Goal: Task Accomplishment & Management: Complete application form

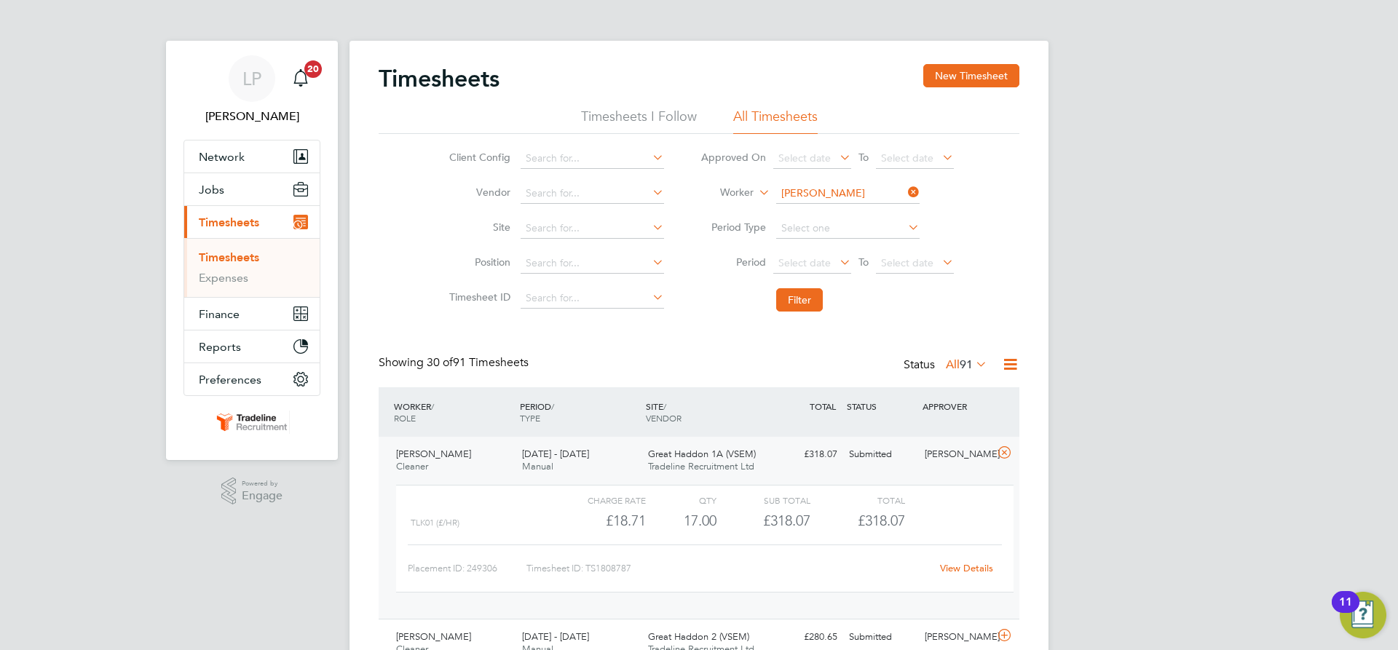
click at [828, 190] on input "[PERSON_NAME]" at bounding box center [847, 193] width 143 height 20
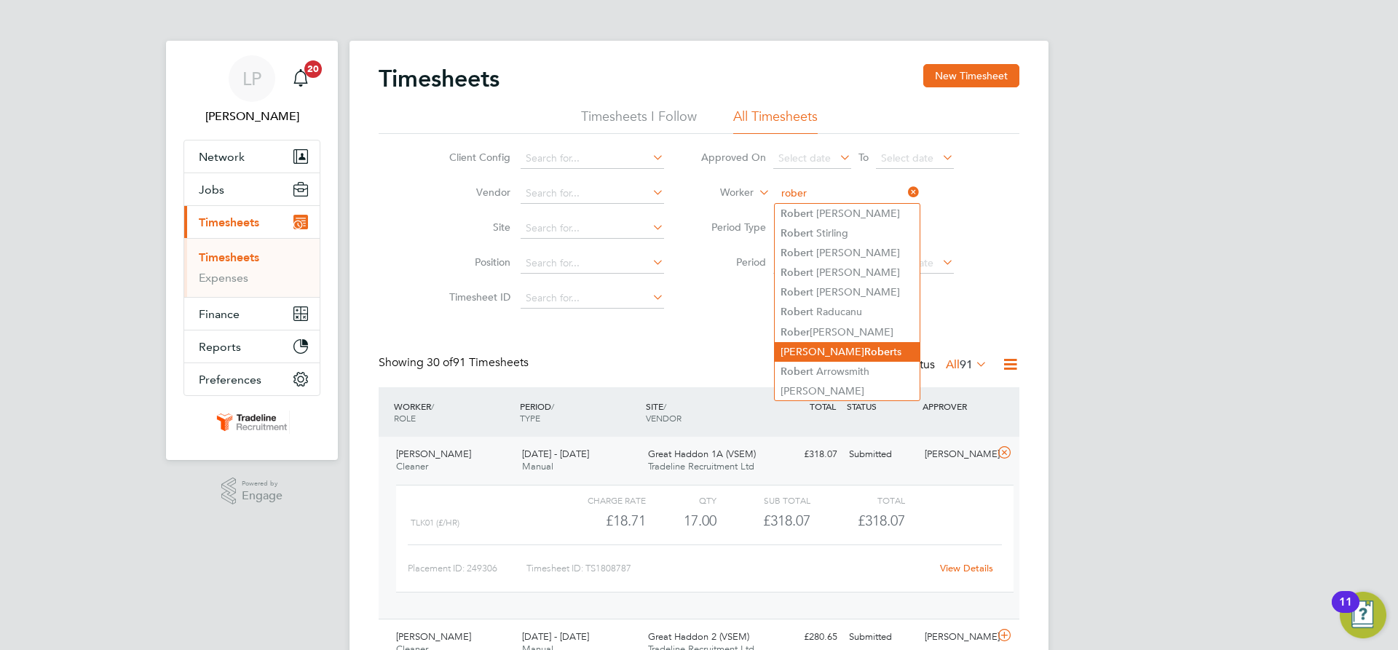
click at [864, 346] on b "Rober" at bounding box center [878, 352] width 29 height 12
type input "[PERSON_NAME]"
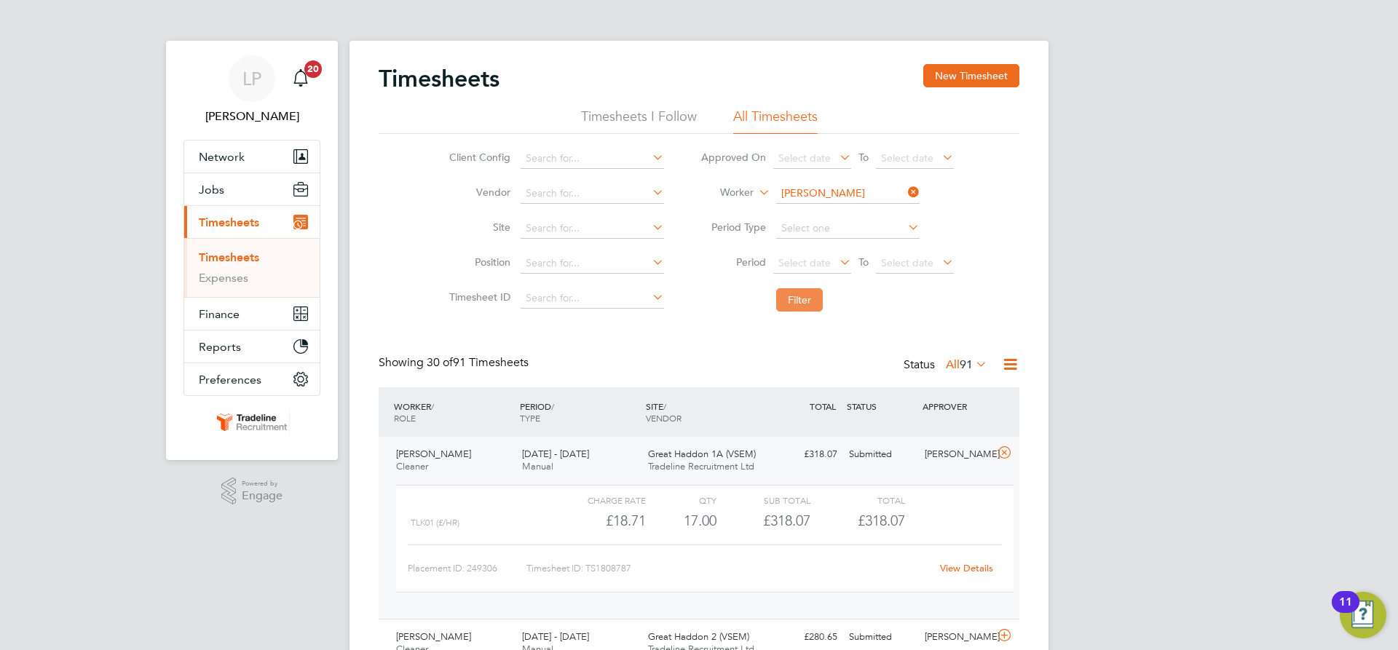
click at [801, 301] on button "Filter" at bounding box center [799, 299] width 47 height 23
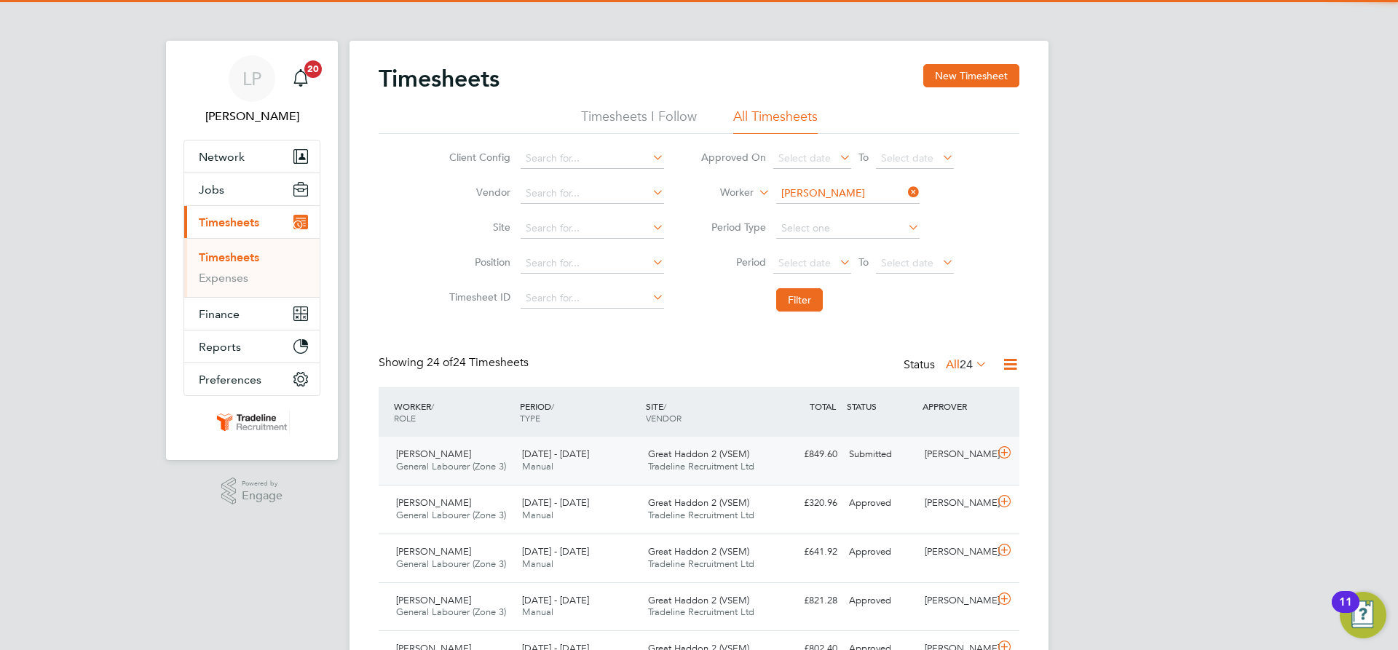
click at [761, 461] on div "Great Haddon 2 (VSEM) Tradeline Recruitment Ltd" at bounding box center [705, 461] width 126 height 36
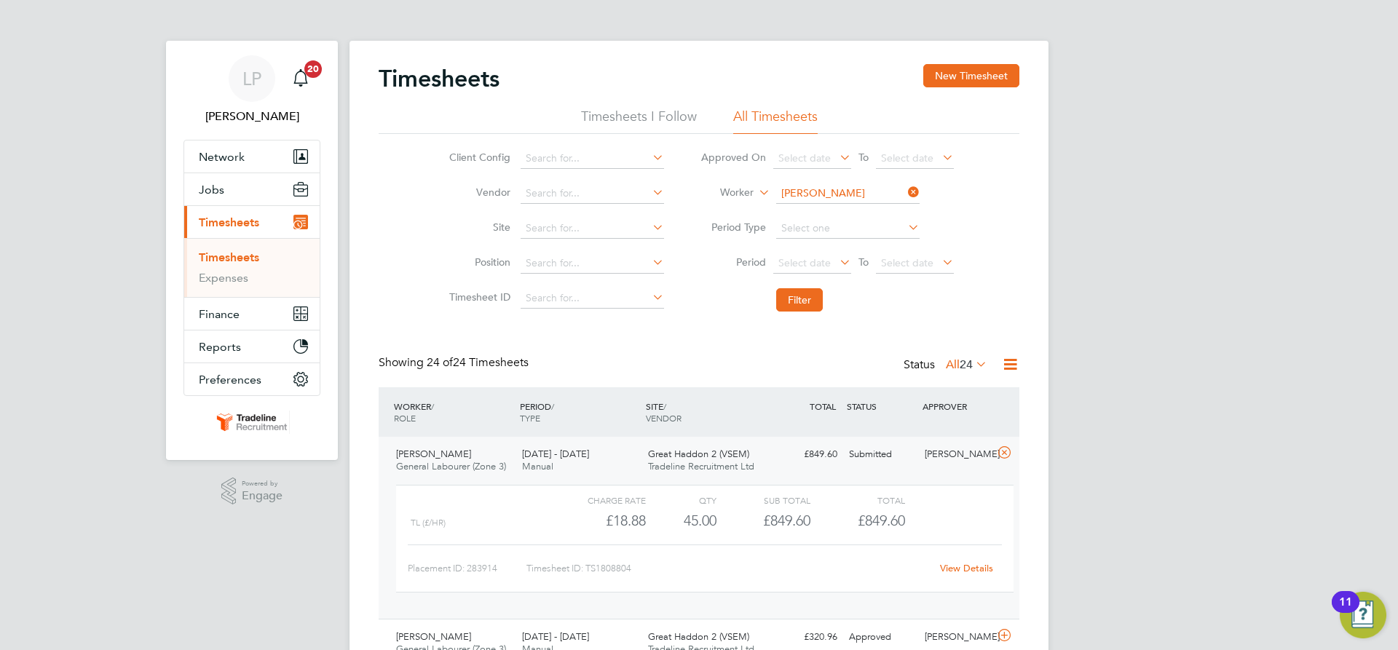
click at [958, 566] on link "View Details" at bounding box center [966, 568] width 53 height 12
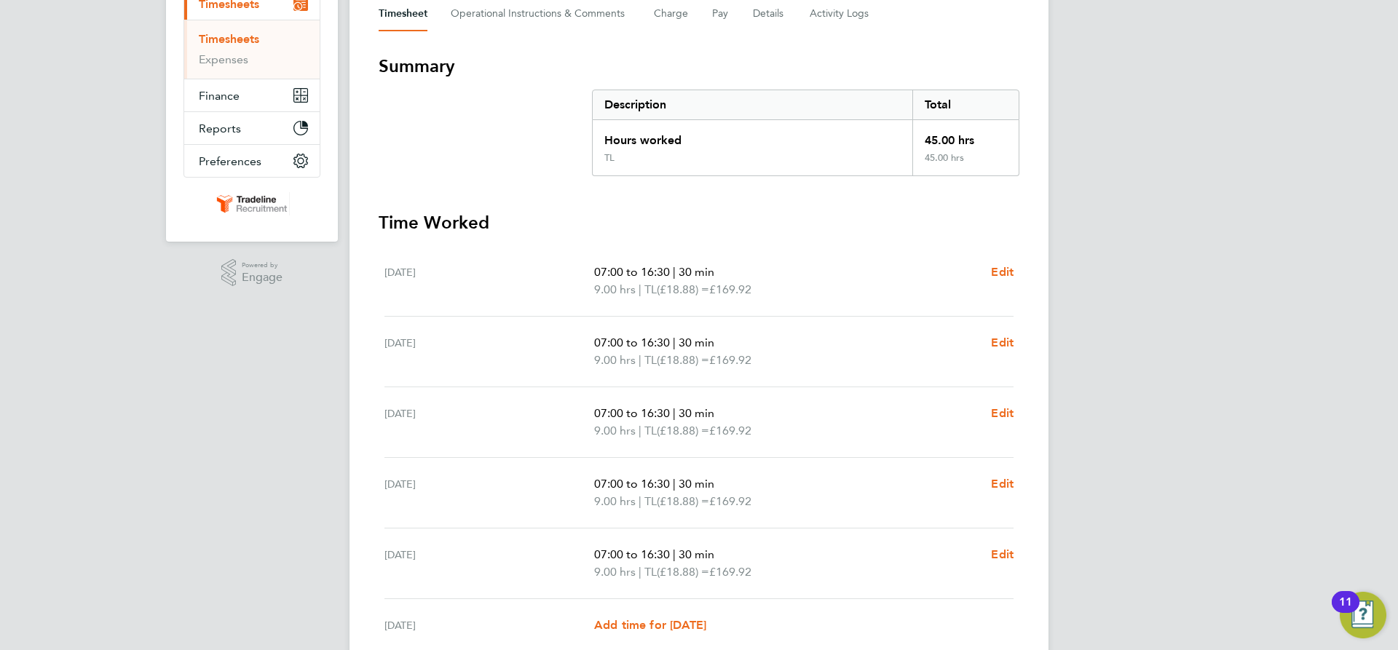
scroll to position [291, 0]
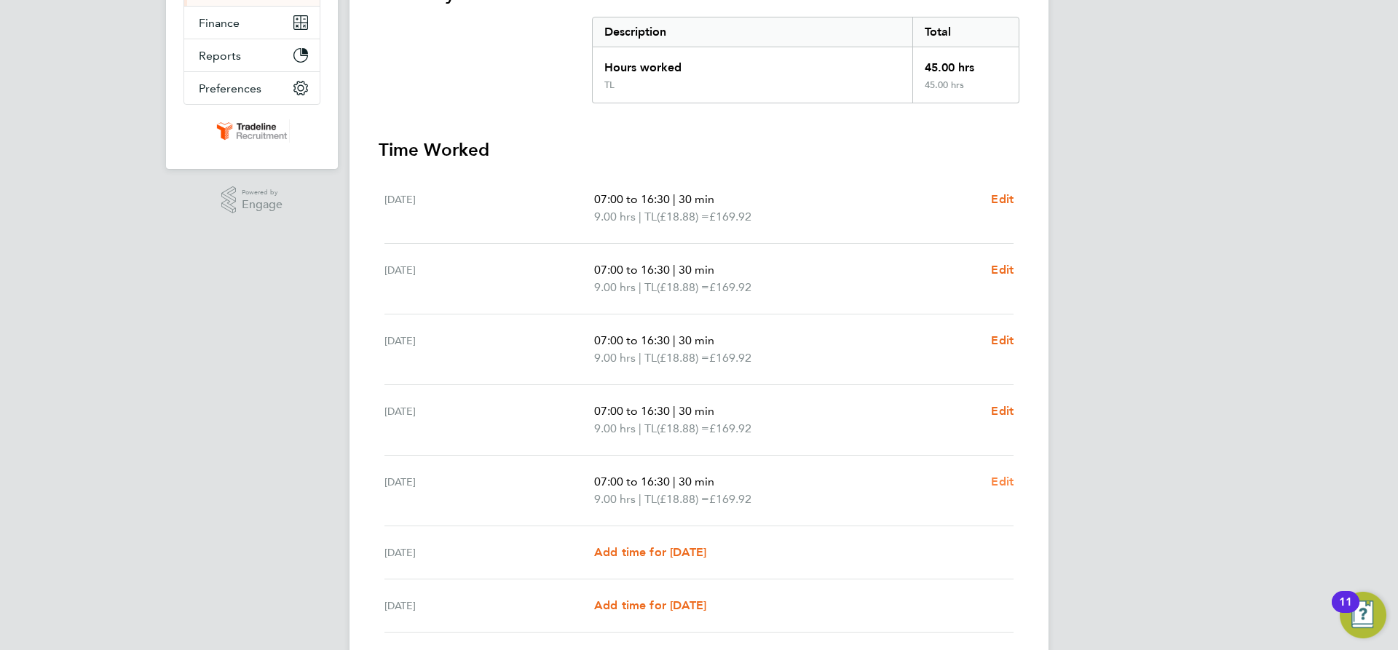
click at [997, 482] on span "Edit" at bounding box center [1002, 482] width 23 height 14
select select "30"
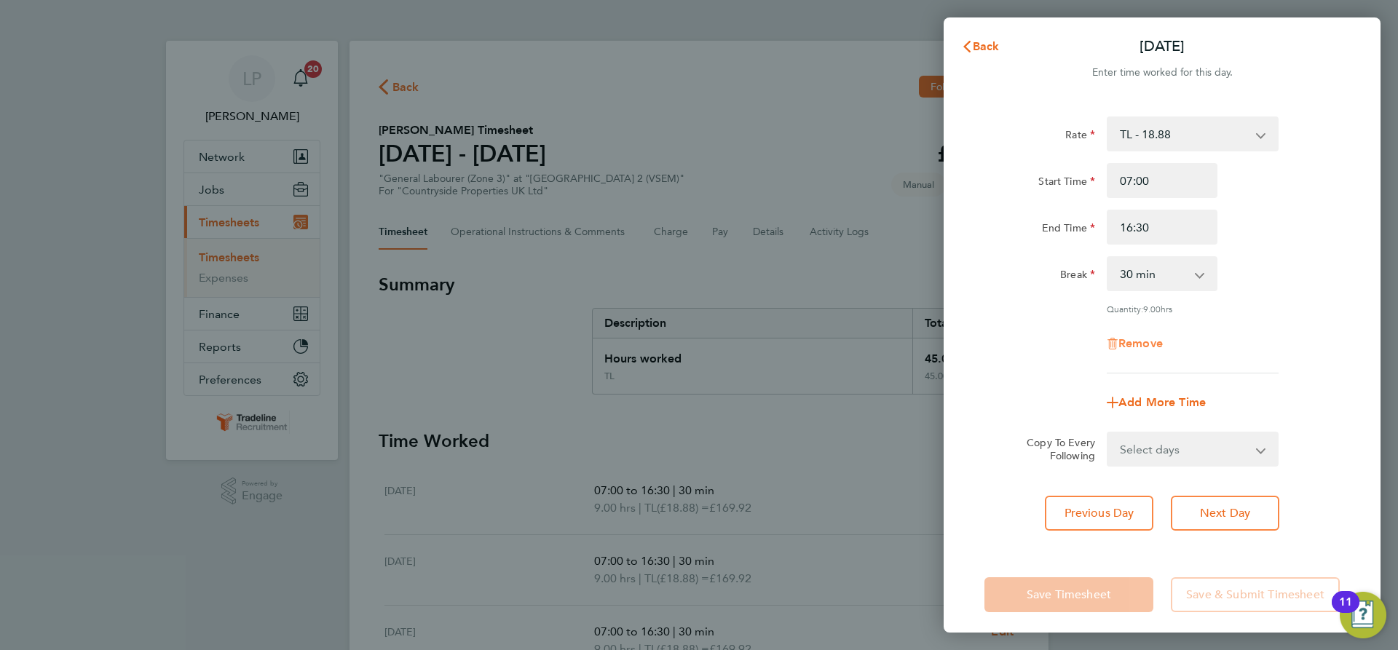
click at [1131, 344] on span "Remove" at bounding box center [1140, 343] width 44 height 14
select select "null"
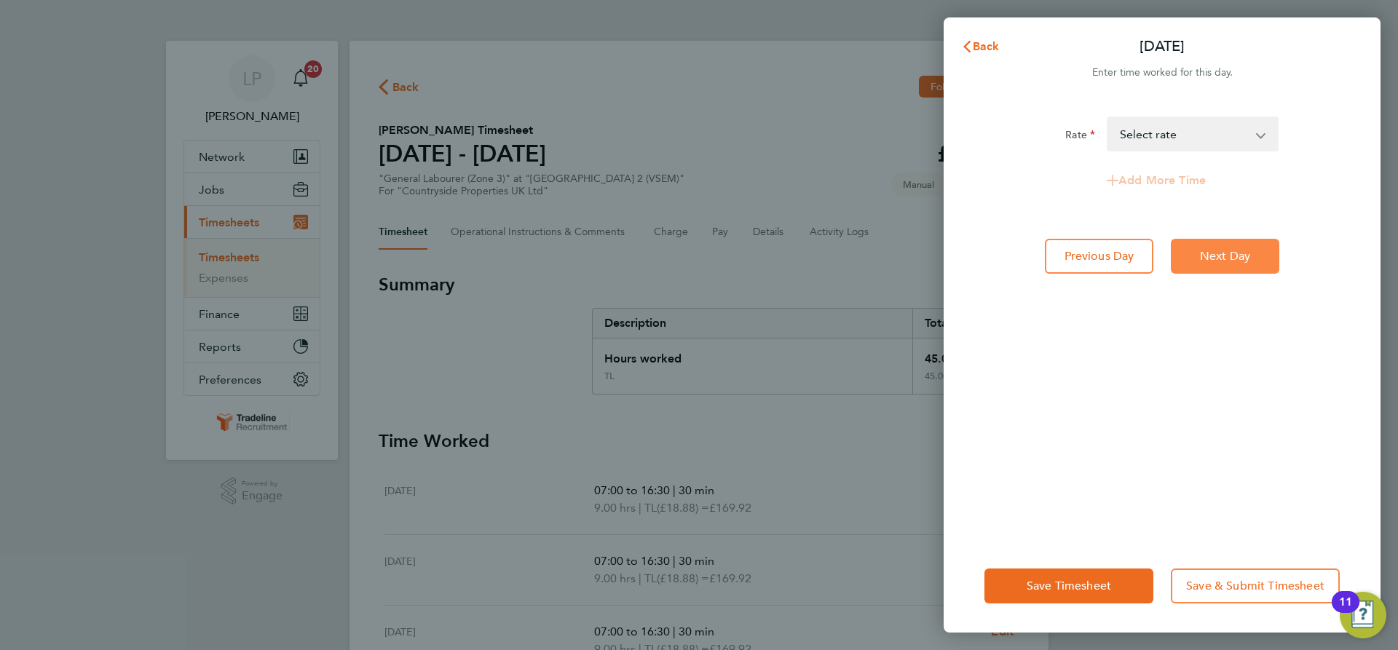
click at [1224, 260] on span "Next Day" at bounding box center [1225, 256] width 50 height 15
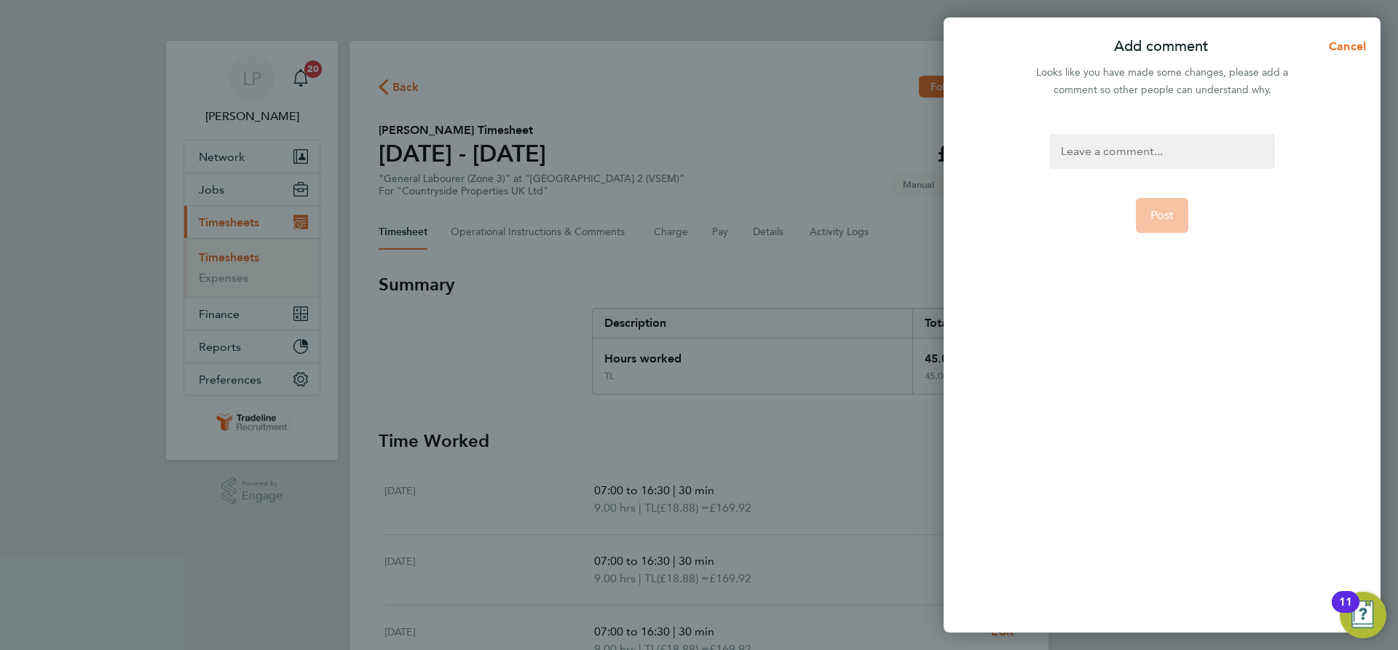
click at [1173, 148] on div at bounding box center [1161, 151] width 225 height 35
click at [1179, 154] on div at bounding box center [1161, 151] width 225 height 35
click at [1163, 210] on span "Post" at bounding box center [1162, 215] width 24 height 15
select select "30"
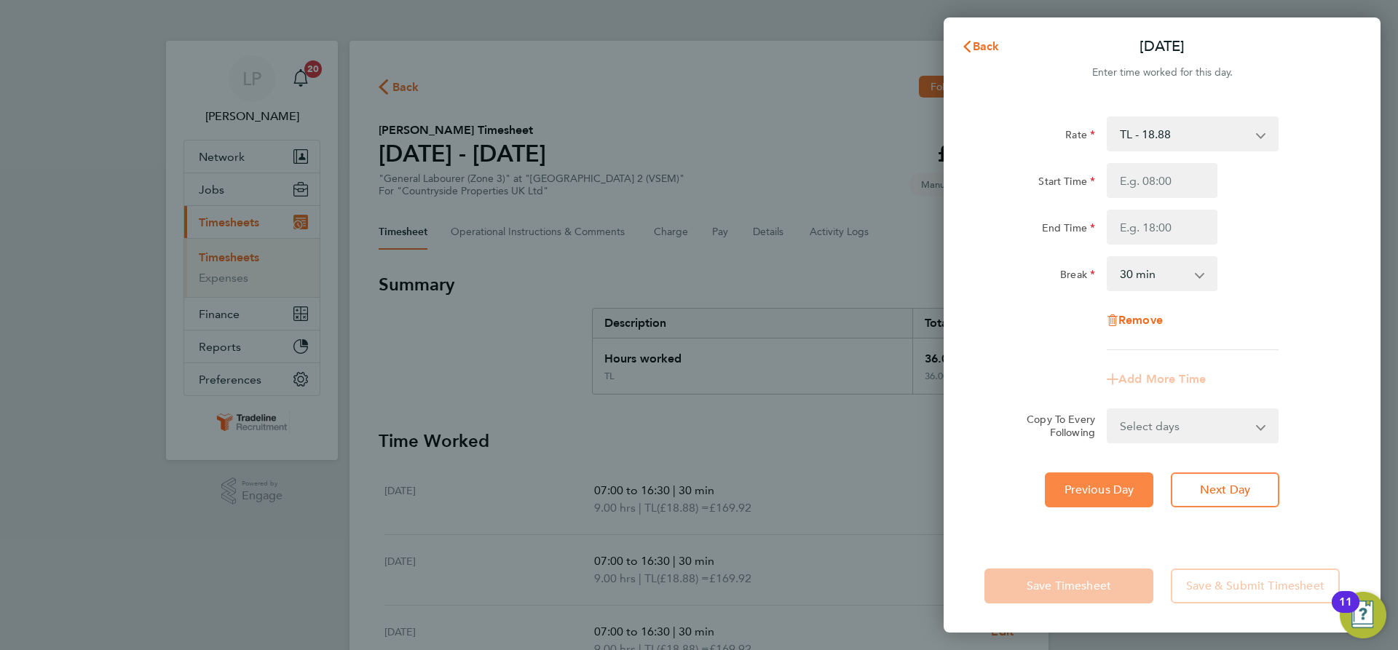
click at [1098, 482] on button "Previous Day" at bounding box center [1099, 489] width 108 height 35
select select "30"
click at [1099, 483] on span "Previous Day" at bounding box center [1099, 490] width 70 height 15
select select "30"
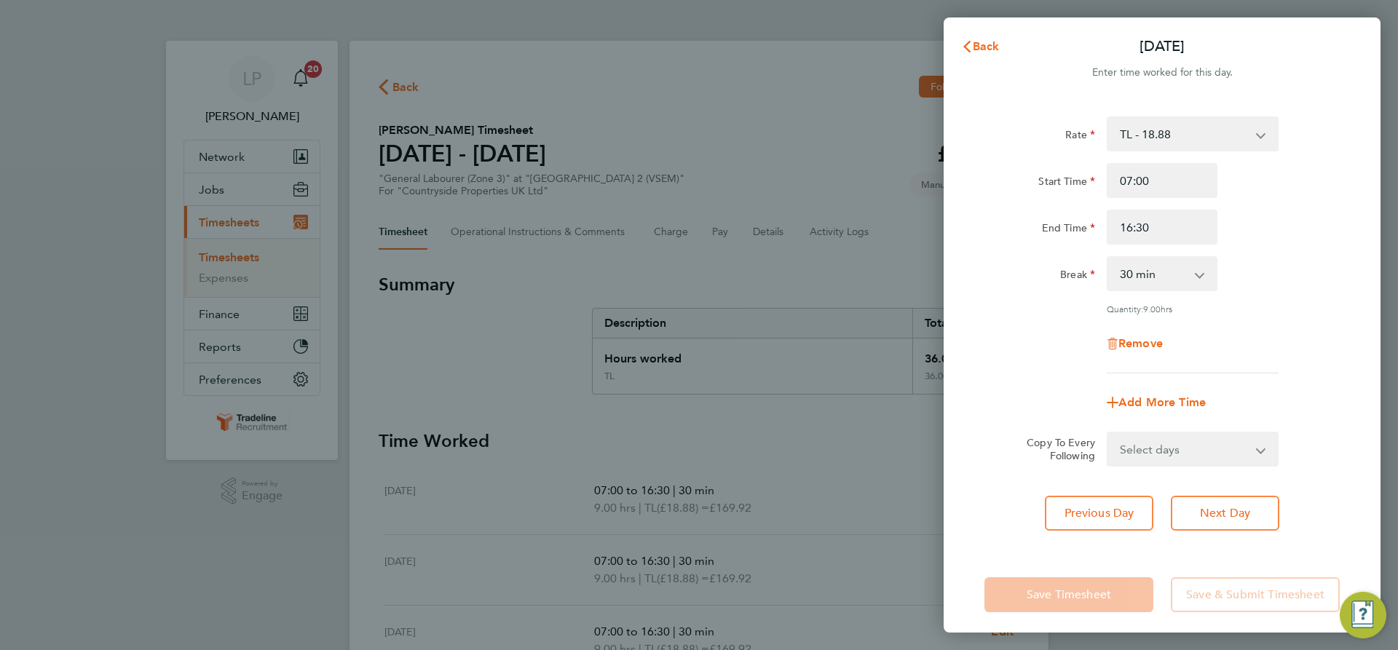
click at [1100, 484] on div "Rate TL - 18.88 Start Time 07:00 End Time 16:30 Break 0 min 15 min 30 min 45 mi…" at bounding box center [1161, 323] width 437 height 449
click at [1101, 496] on button "Previous Day" at bounding box center [1099, 513] width 108 height 35
select select "30"
click at [1136, 212] on input "16:30" at bounding box center [1161, 227] width 111 height 35
type input "16:00"
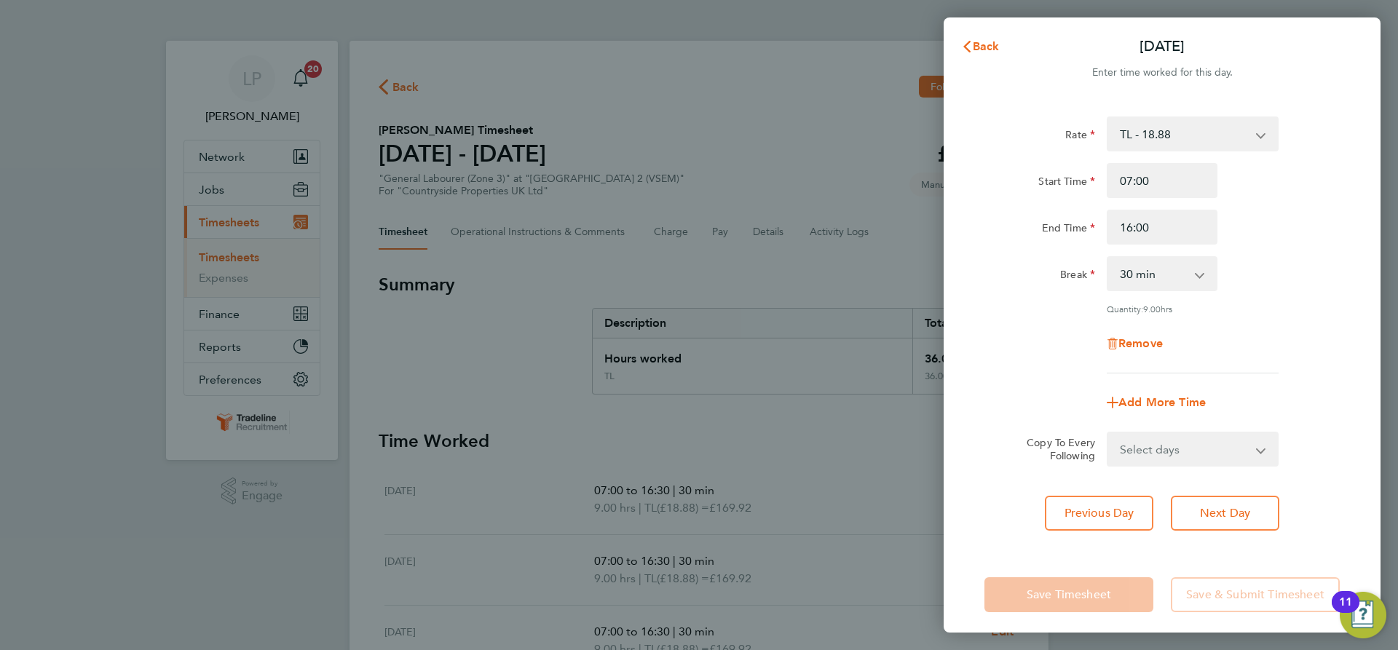
click at [1302, 446] on div "Copy To Every Following Select days Day Weekday (Mon-Fri) Weekend (Sat-Sun) [DA…" at bounding box center [1161, 449] width 367 height 35
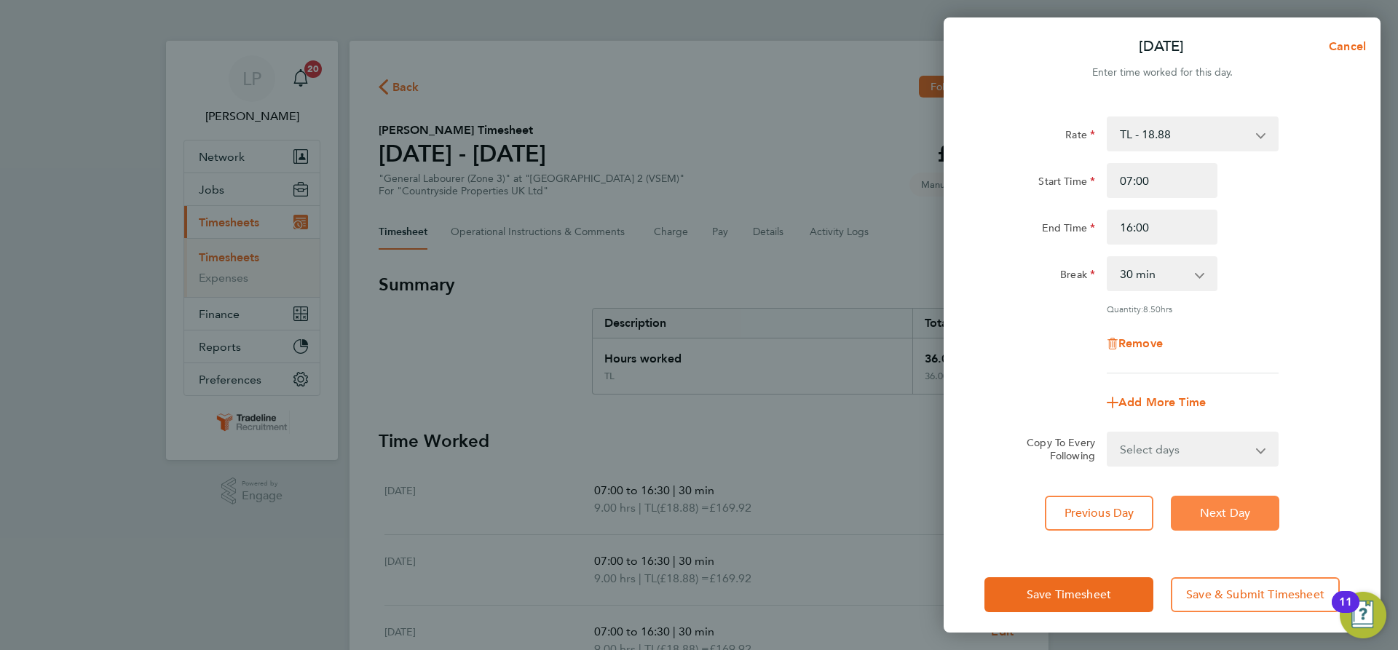
click at [1259, 499] on button "Next Day" at bounding box center [1225, 513] width 108 height 35
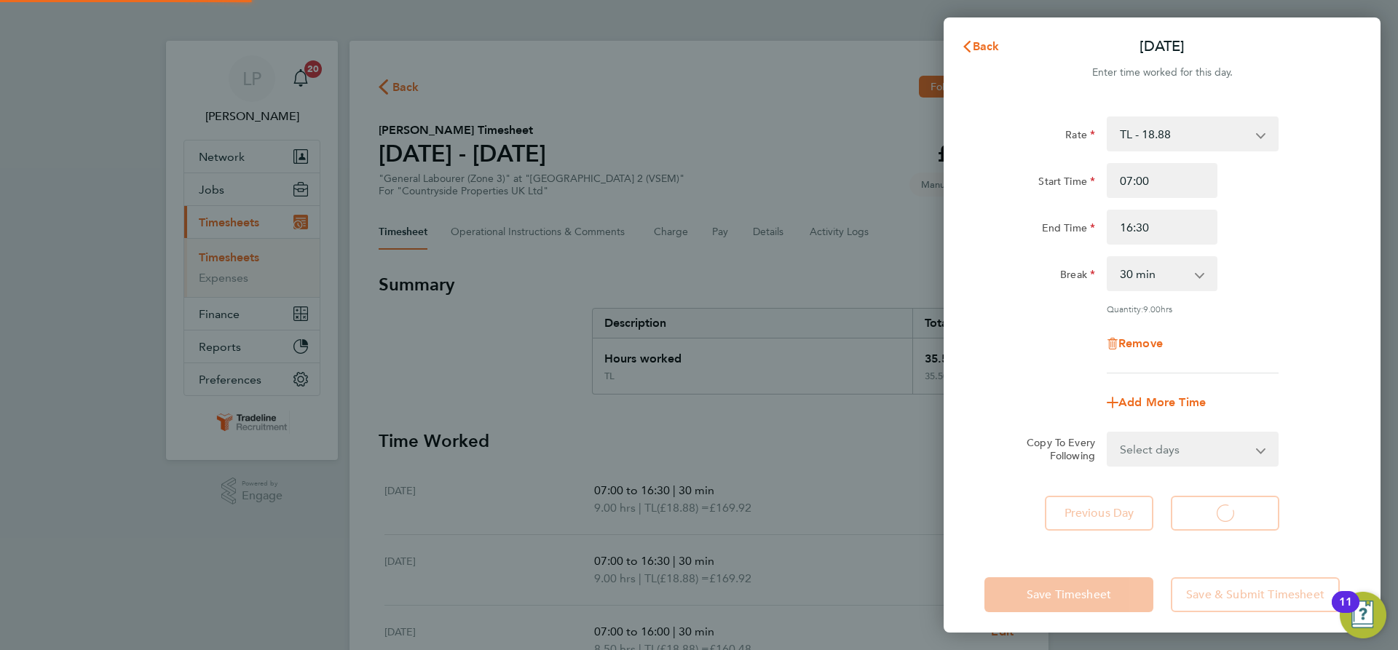
select select "30"
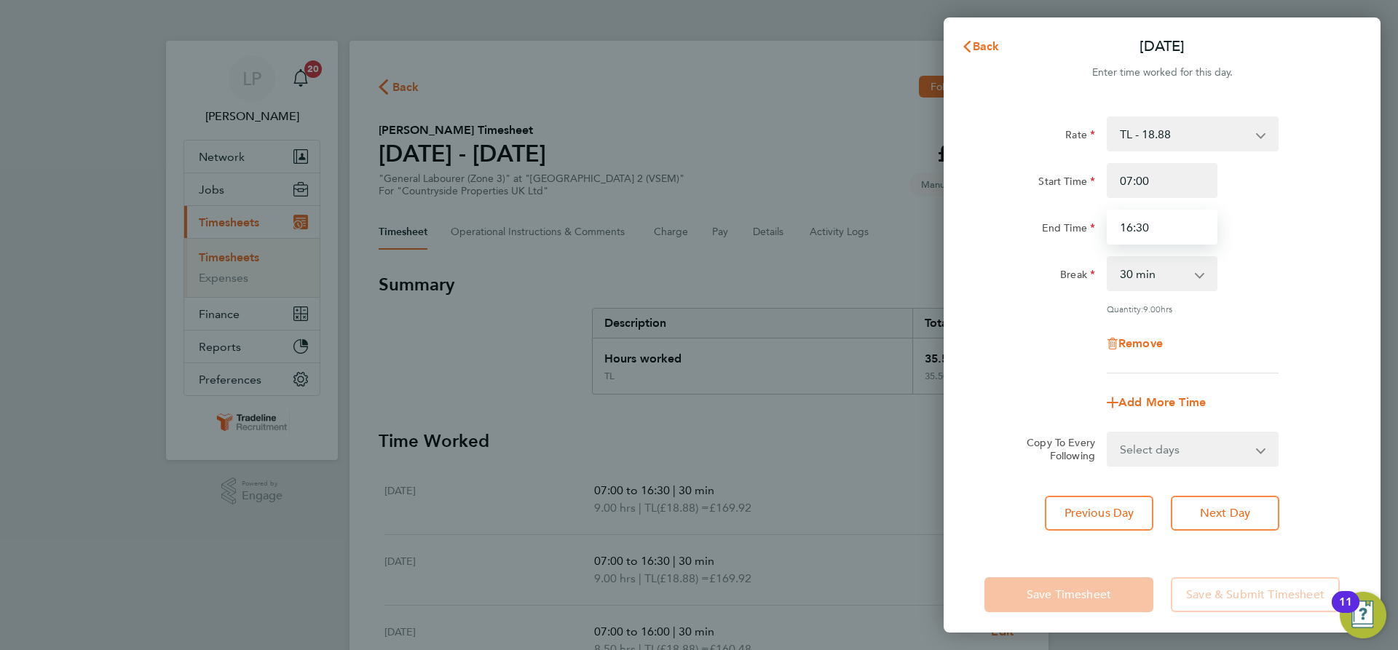
drag, startPoint x: 1171, startPoint y: 221, endPoint x: 1137, endPoint y: 217, distance: 34.5
click at [1137, 217] on input "16:30" at bounding box center [1161, 227] width 111 height 35
type input "16:00"
click at [1240, 508] on span "Next Day" at bounding box center [1225, 513] width 50 height 15
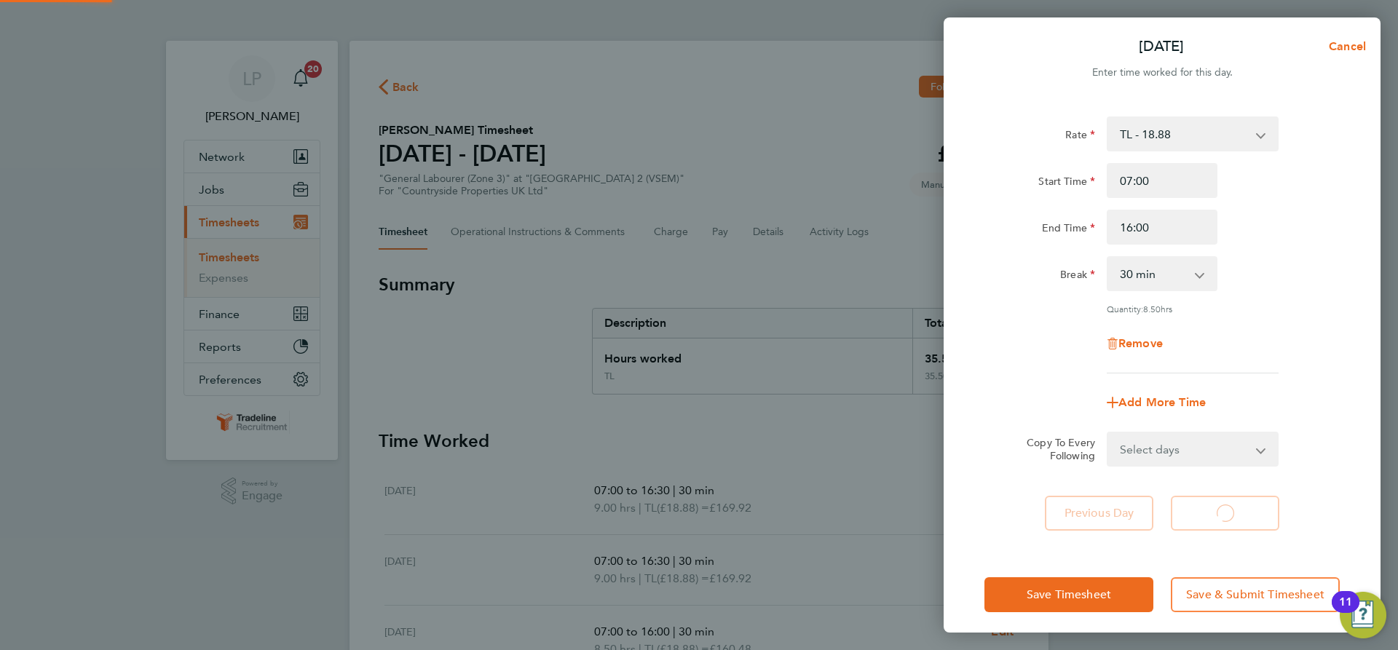
select select "30"
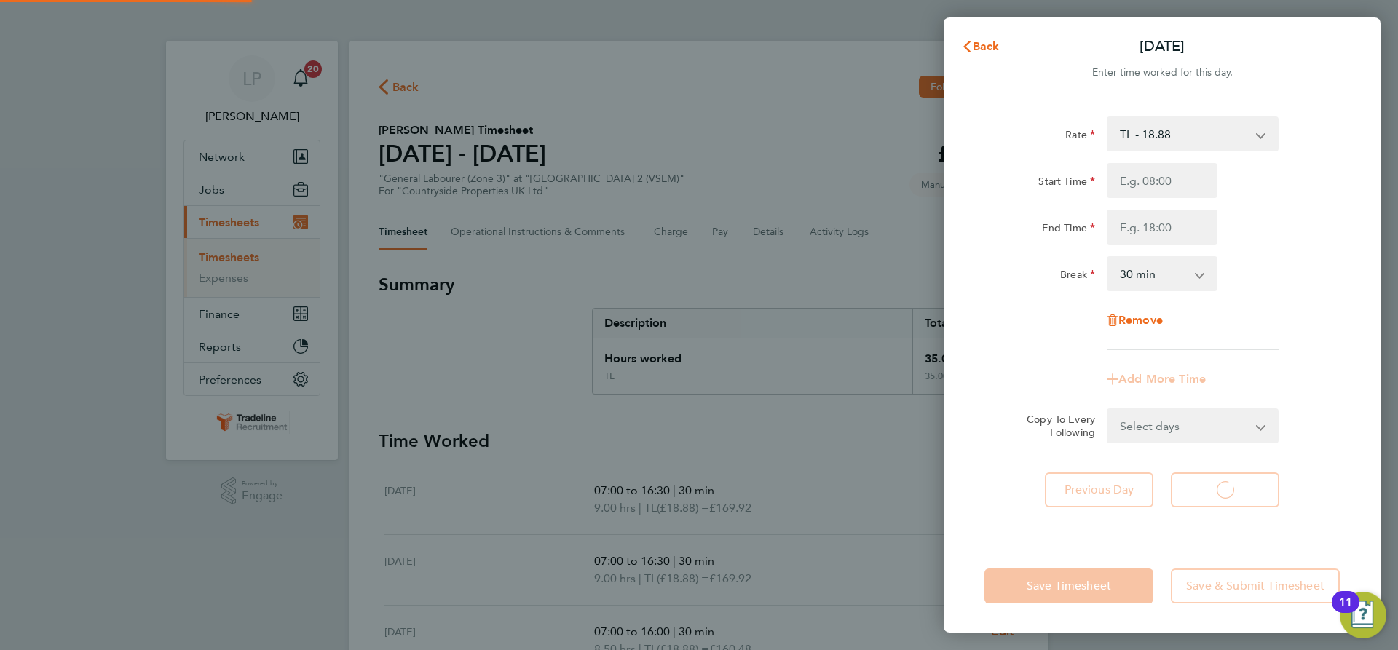
select select "30"
click at [974, 52] on span "Back" at bounding box center [986, 46] width 27 height 14
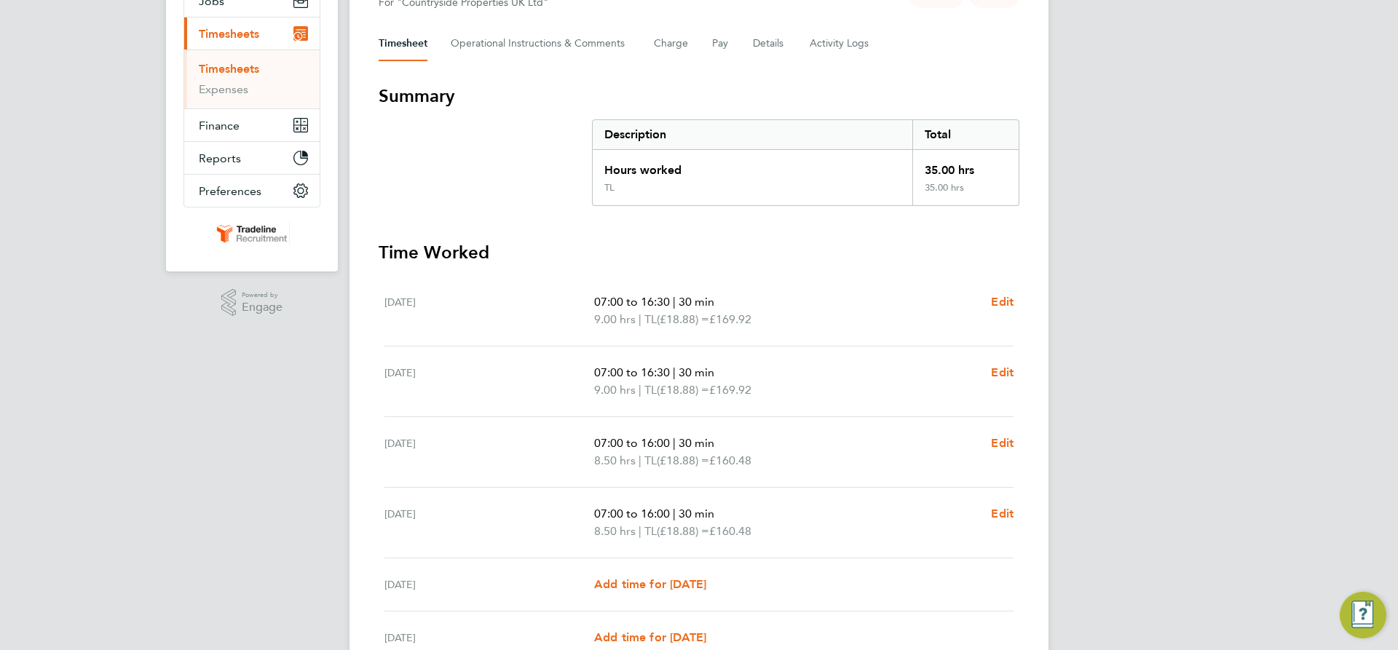
scroll to position [218, 0]
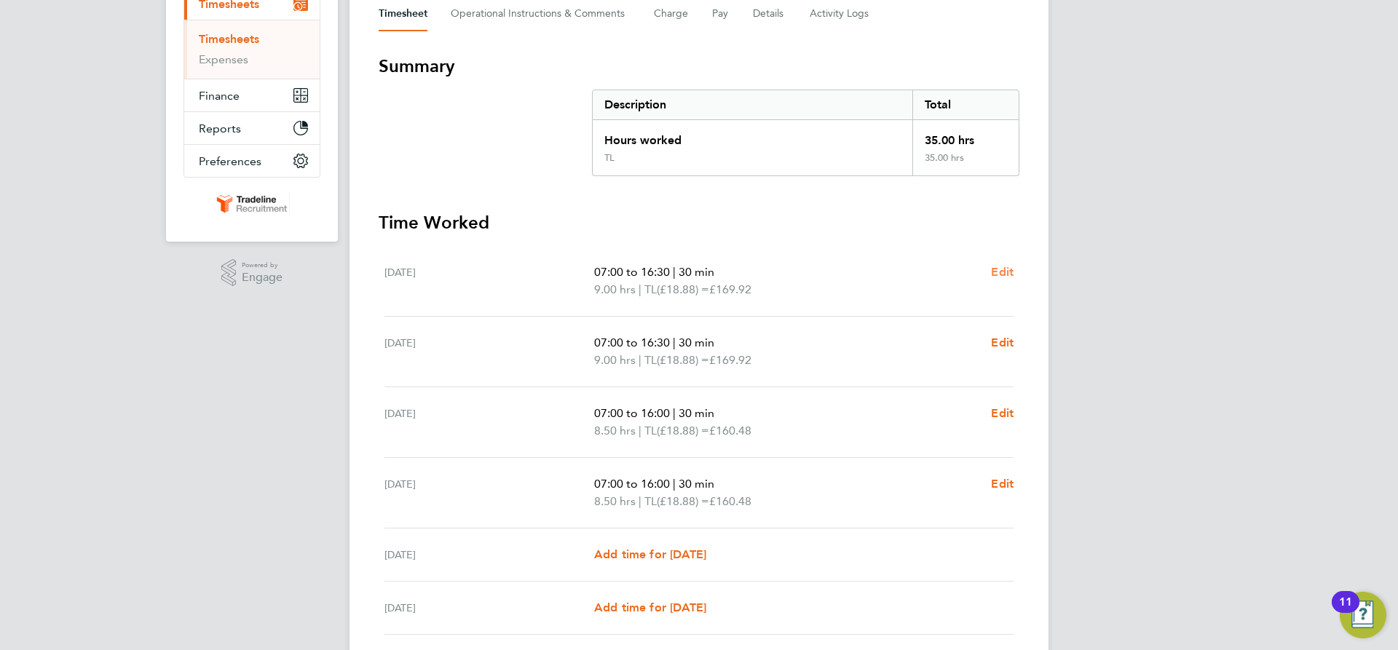
click at [1003, 269] on span "Edit" at bounding box center [1002, 272] width 23 height 14
select select "30"
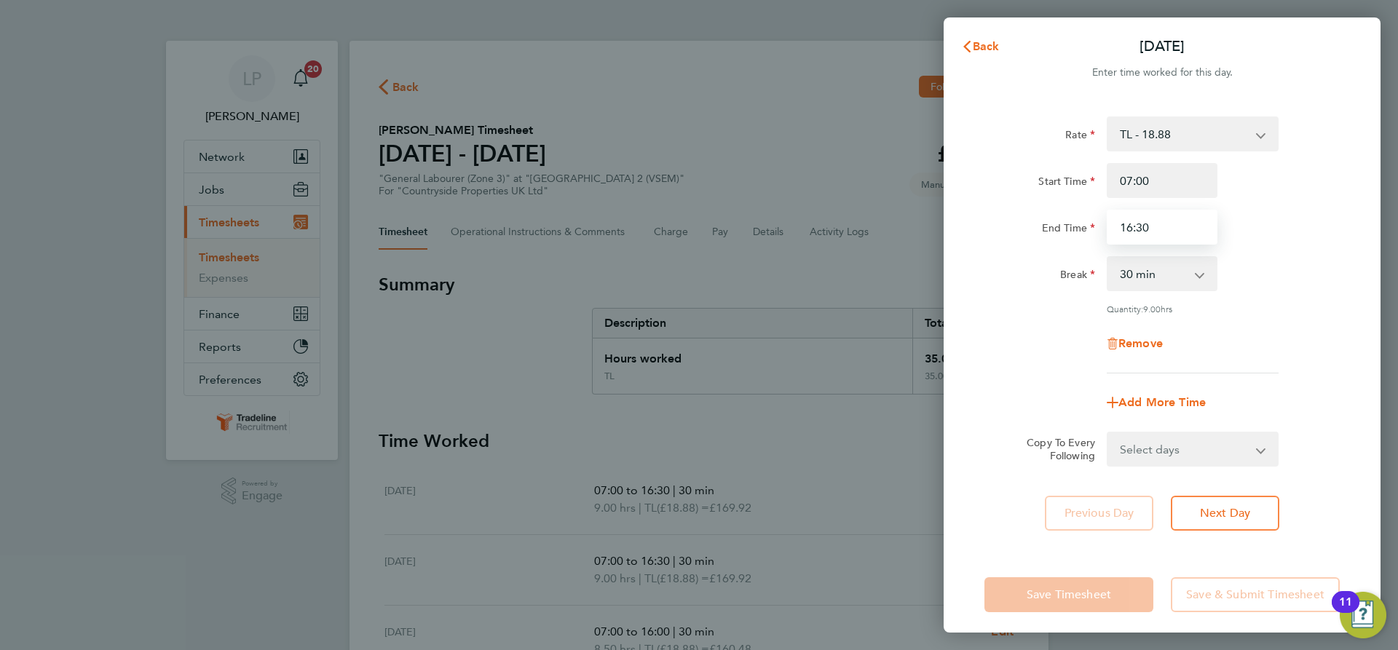
click at [1179, 228] on input "16:30" at bounding box center [1161, 227] width 111 height 35
type input "16:00"
click at [1301, 347] on div "Remove" at bounding box center [1161, 343] width 367 height 35
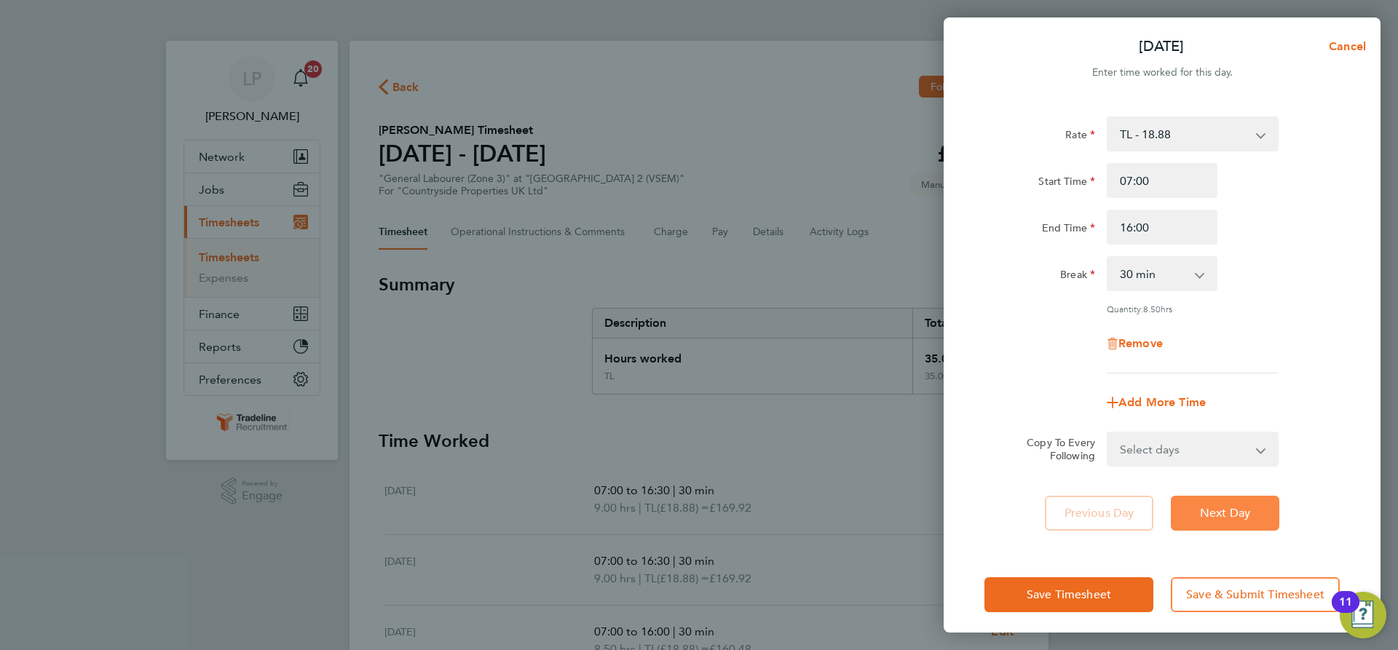
click at [1238, 511] on span "Next Day" at bounding box center [1225, 513] width 50 height 15
select select "30"
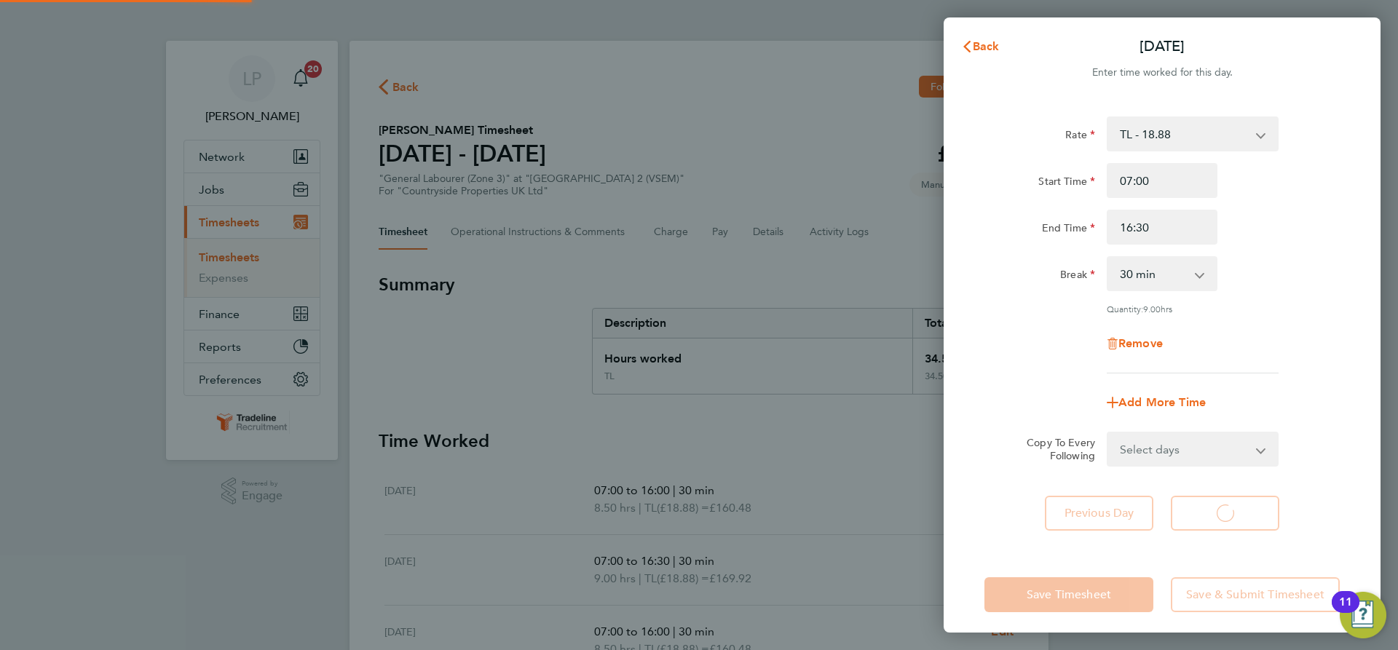
select select "30"
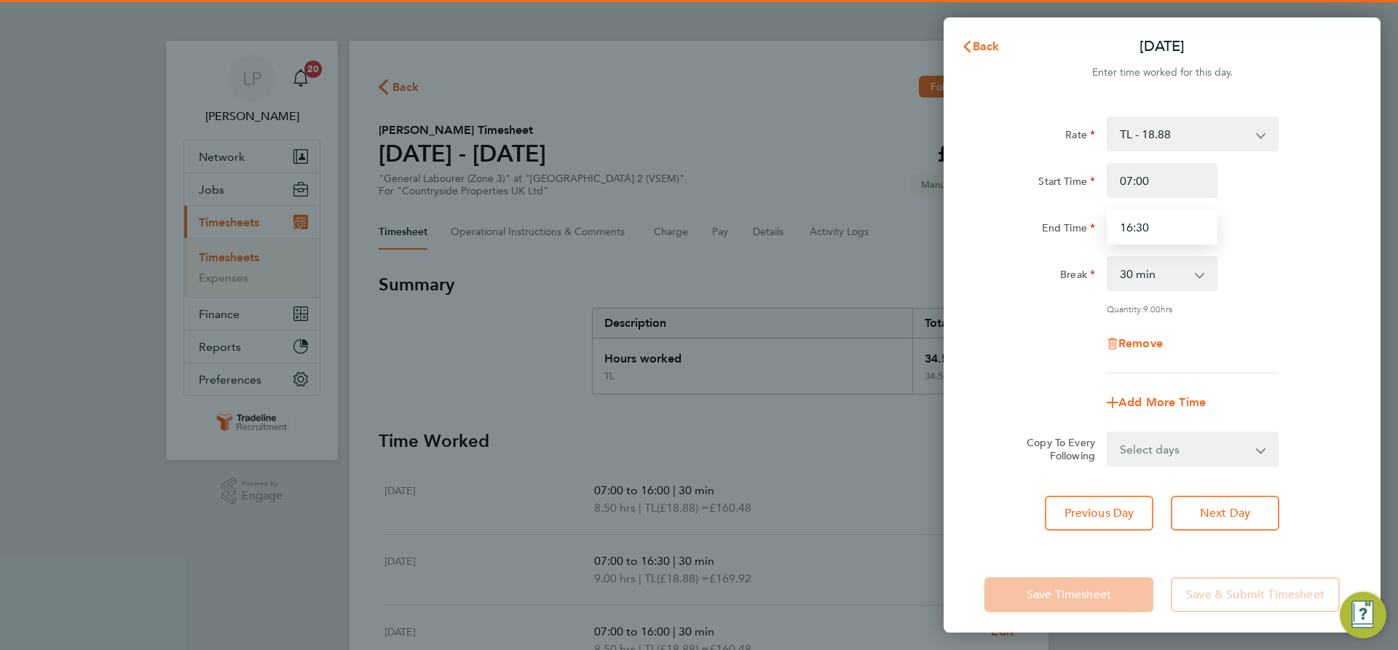
click at [1179, 218] on input "16:30" at bounding box center [1161, 227] width 111 height 35
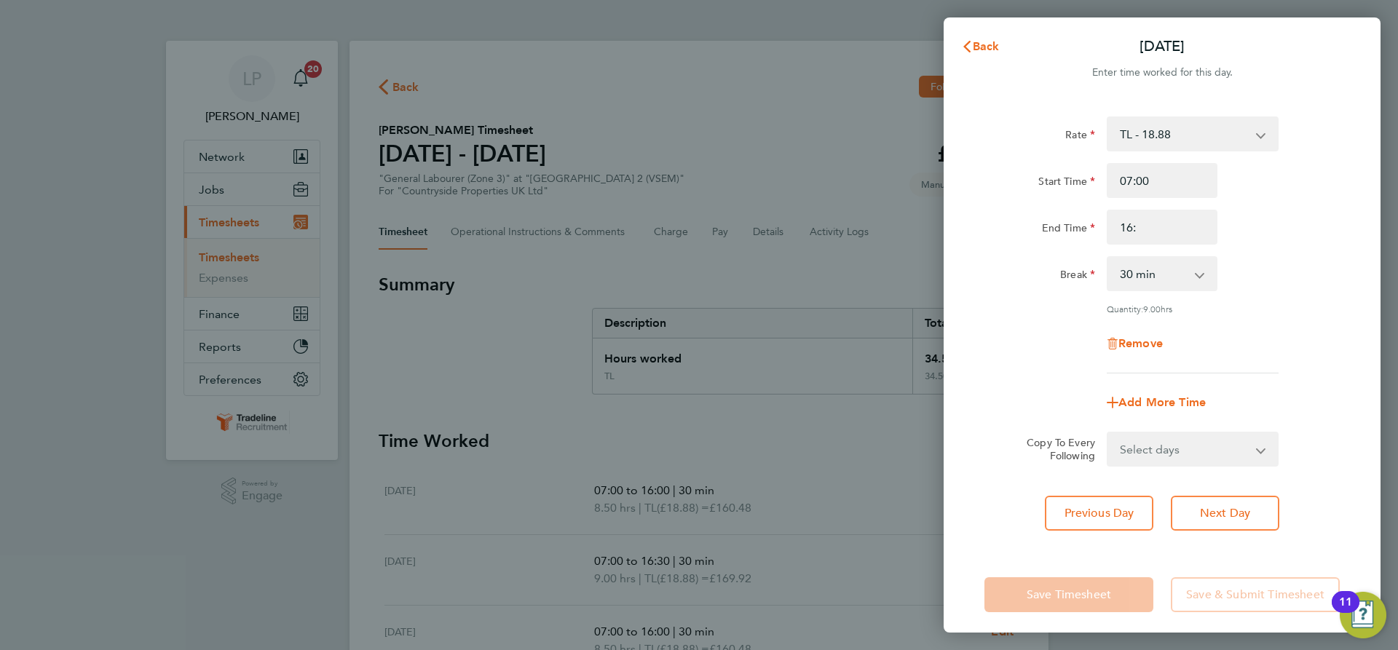
type input "16:00"
click at [1274, 233] on div "End Time 16:00" at bounding box center [1161, 227] width 367 height 35
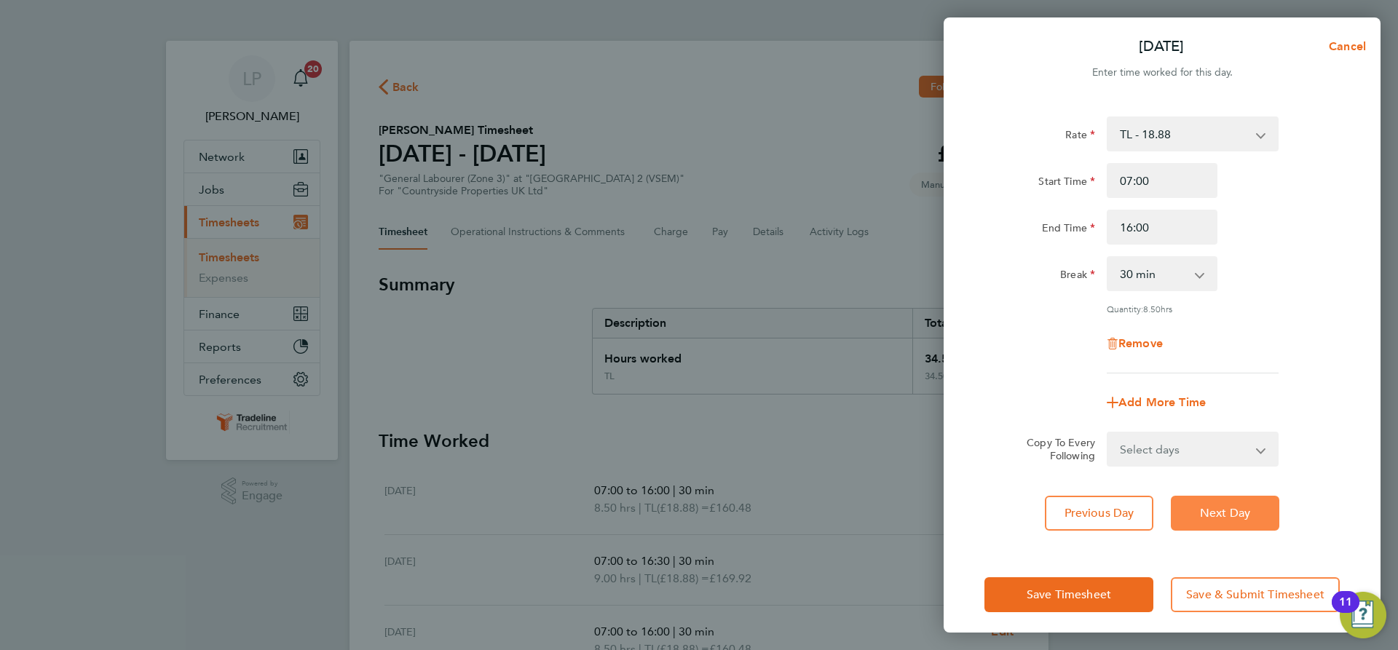
click at [1243, 510] on span "Next Day" at bounding box center [1225, 513] width 50 height 15
select select "30"
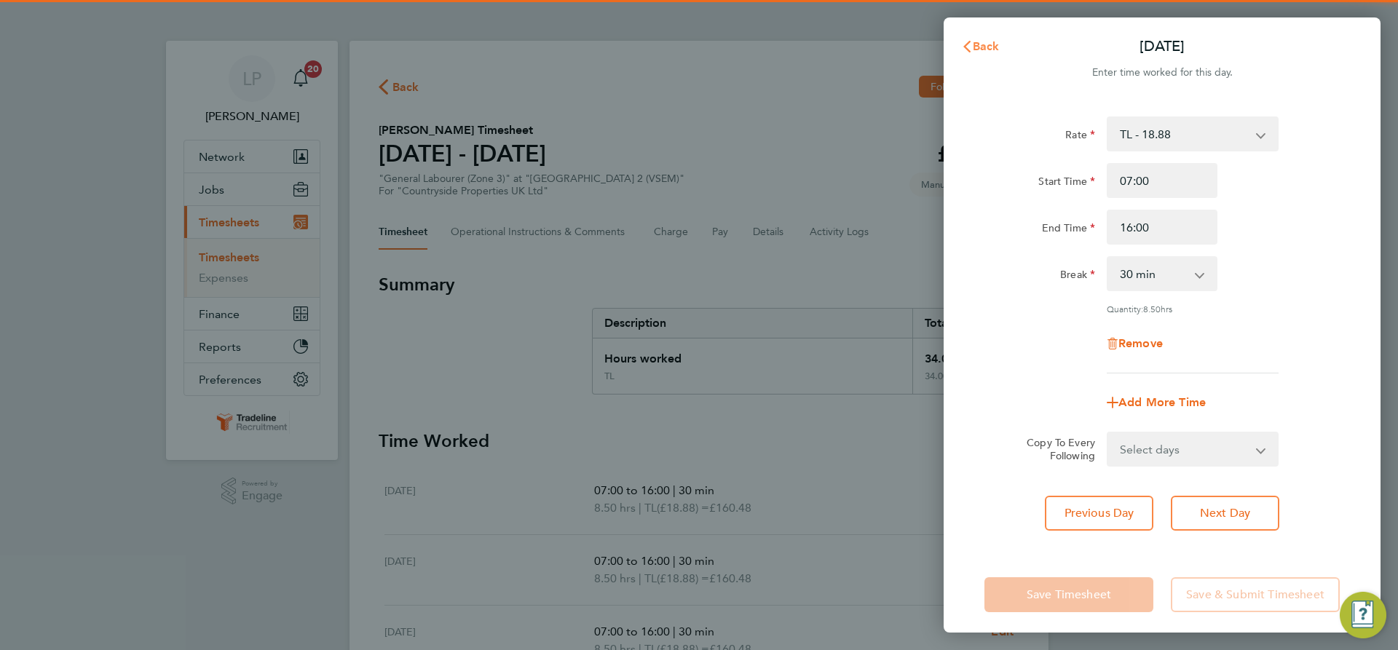
click at [994, 50] on span "Back" at bounding box center [986, 46] width 27 height 14
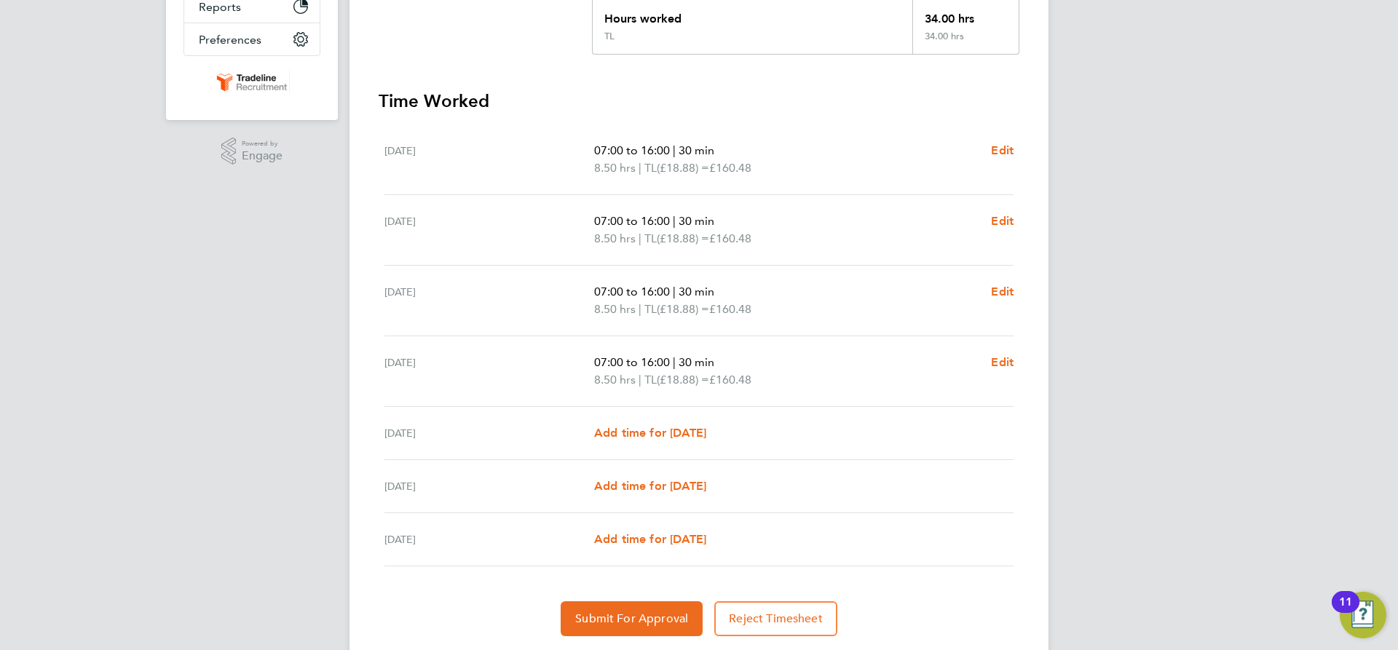
scroll to position [384, 0]
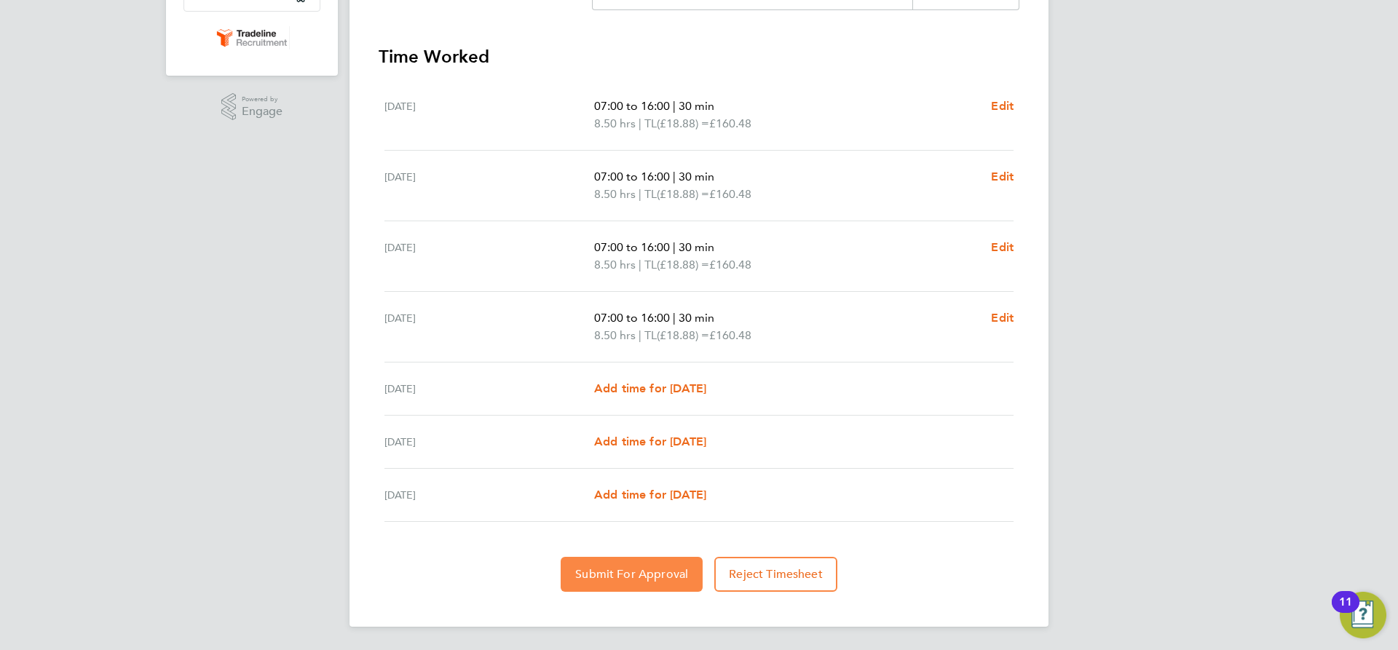
click at [641, 573] on span "Submit For Approval" at bounding box center [631, 574] width 113 height 15
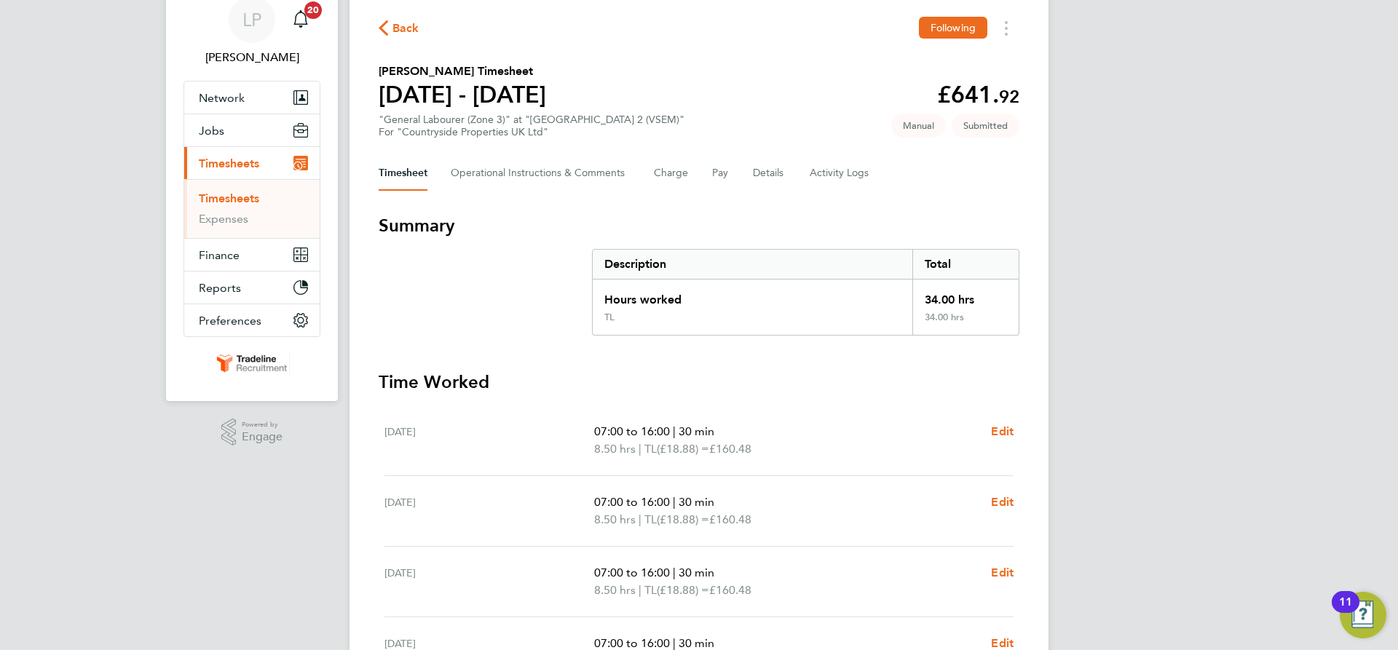
scroll to position [0, 0]
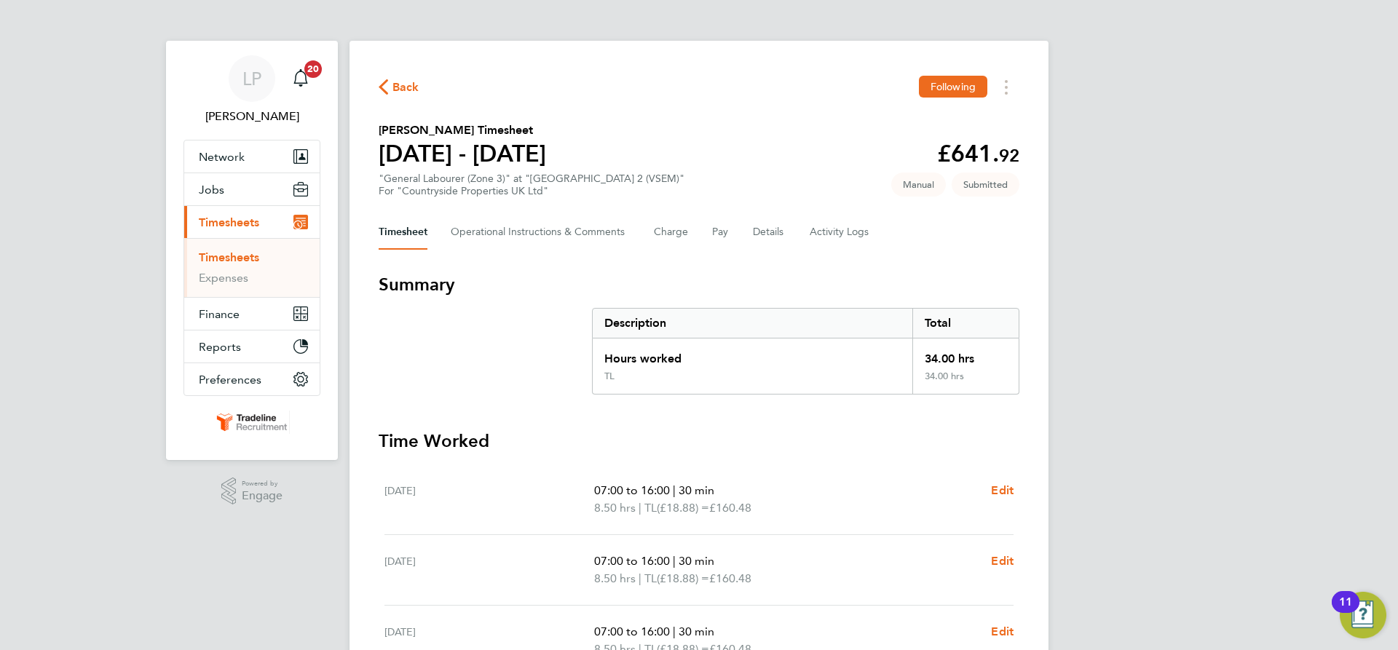
drag, startPoint x: 248, startPoint y: 259, endPoint x: 324, endPoint y: 248, distance: 77.2
click at [248, 259] on link "Timesheets" at bounding box center [229, 257] width 60 height 14
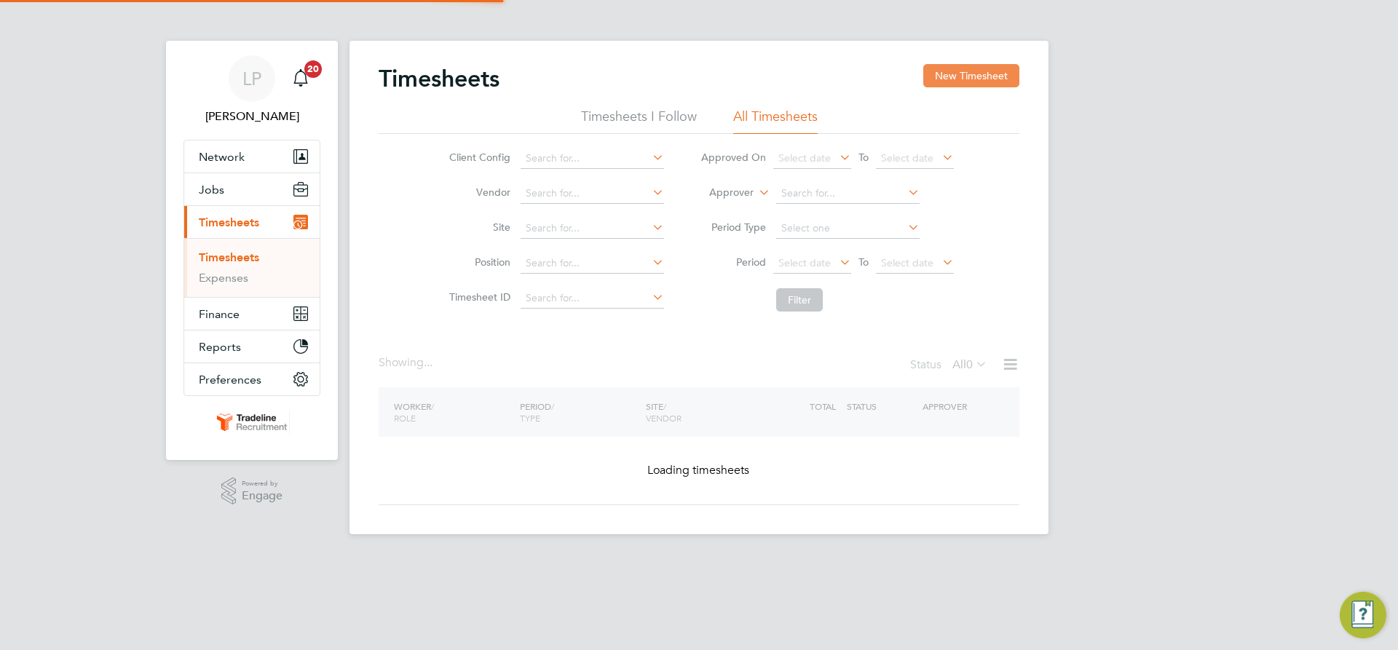
click at [990, 69] on button "New Timesheet" at bounding box center [971, 75] width 96 height 23
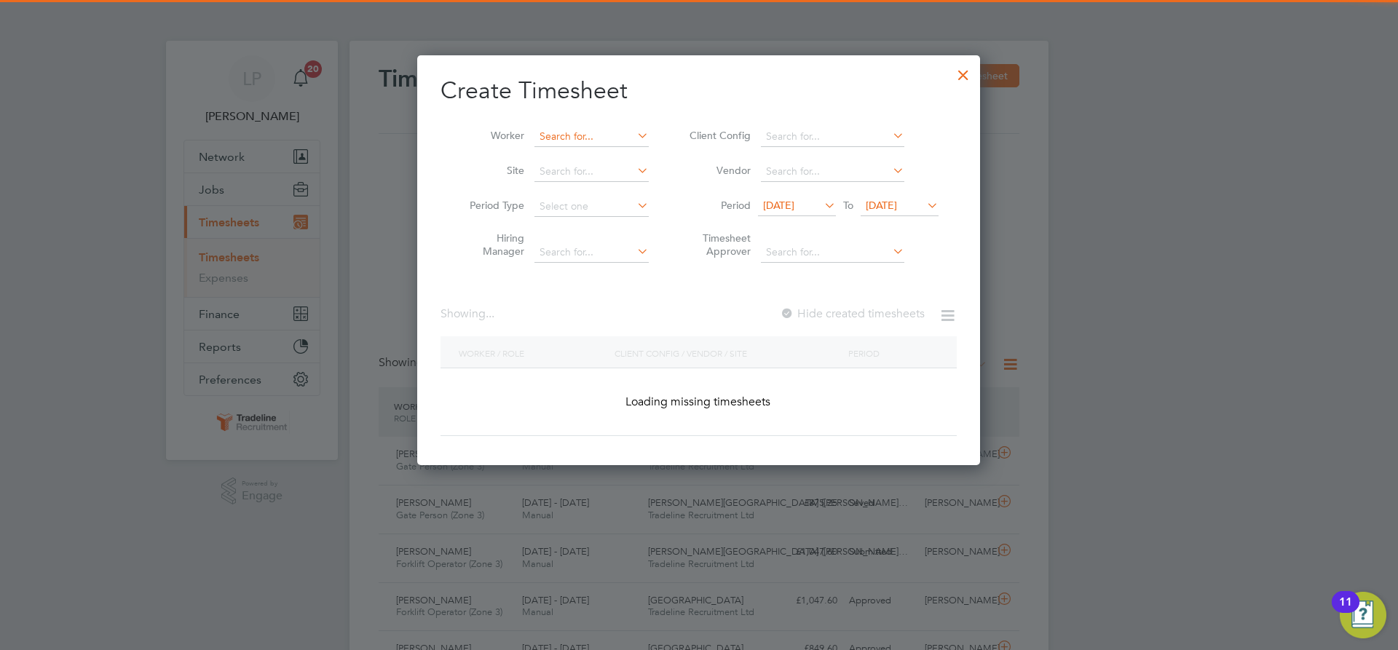
click at [563, 138] on input at bounding box center [591, 137] width 114 height 20
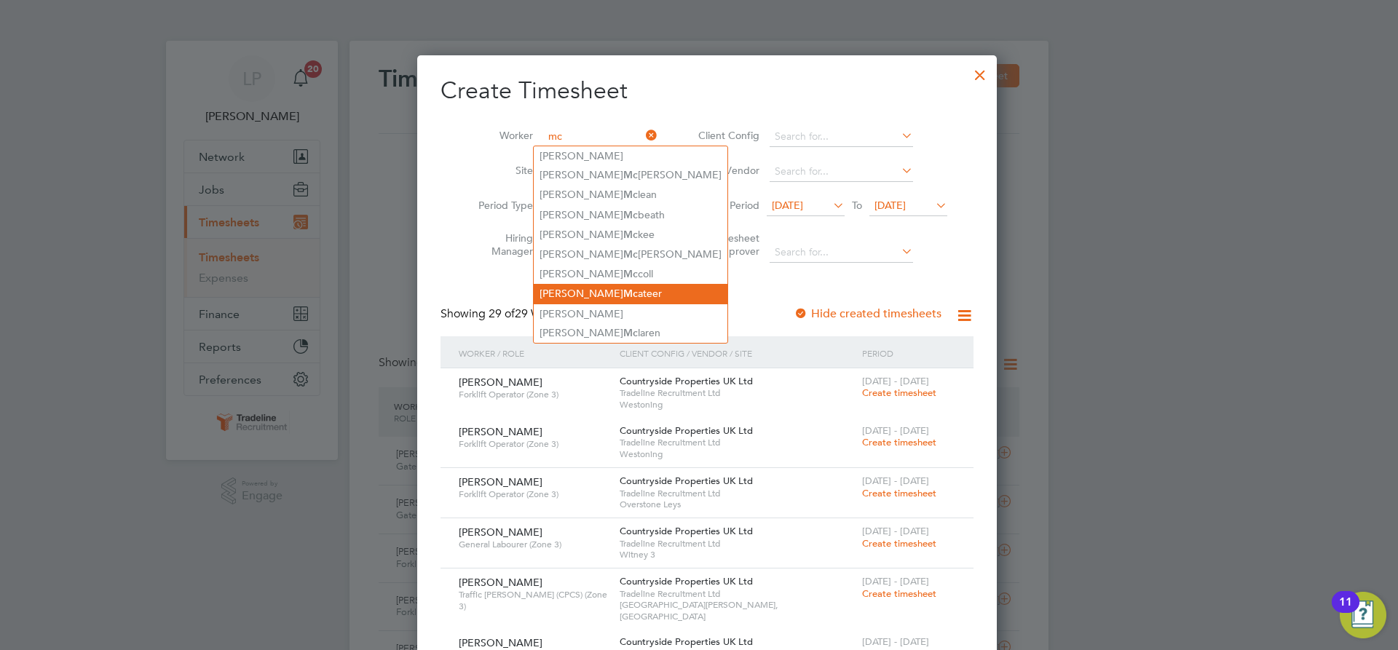
click at [618, 292] on li "[PERSON_NAME]" at bounding box center [631, 294] width 194 height 20
type input "[PERSON_NAME]"
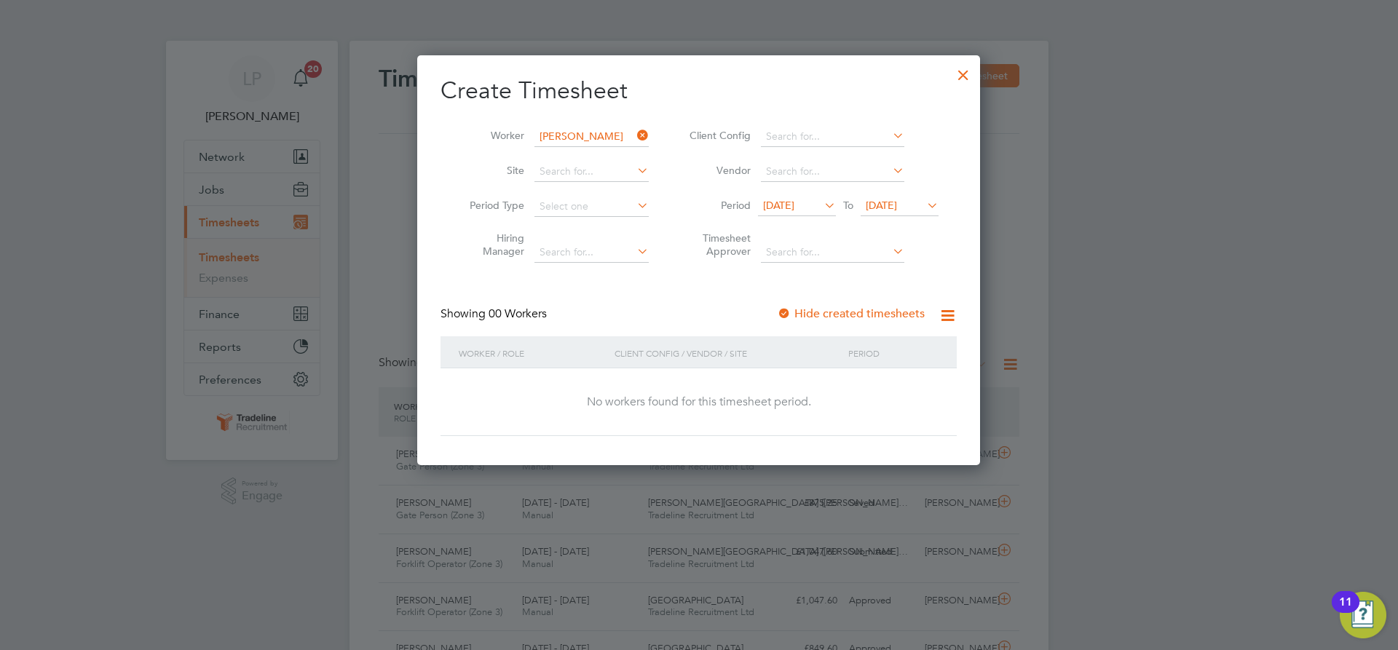
click at [782, 309] on div at bounding box center [784, 314] width 15 height 15
click at [884, 211] on span "[DATE]" at bounding box center [881, 205] width 31 height 13
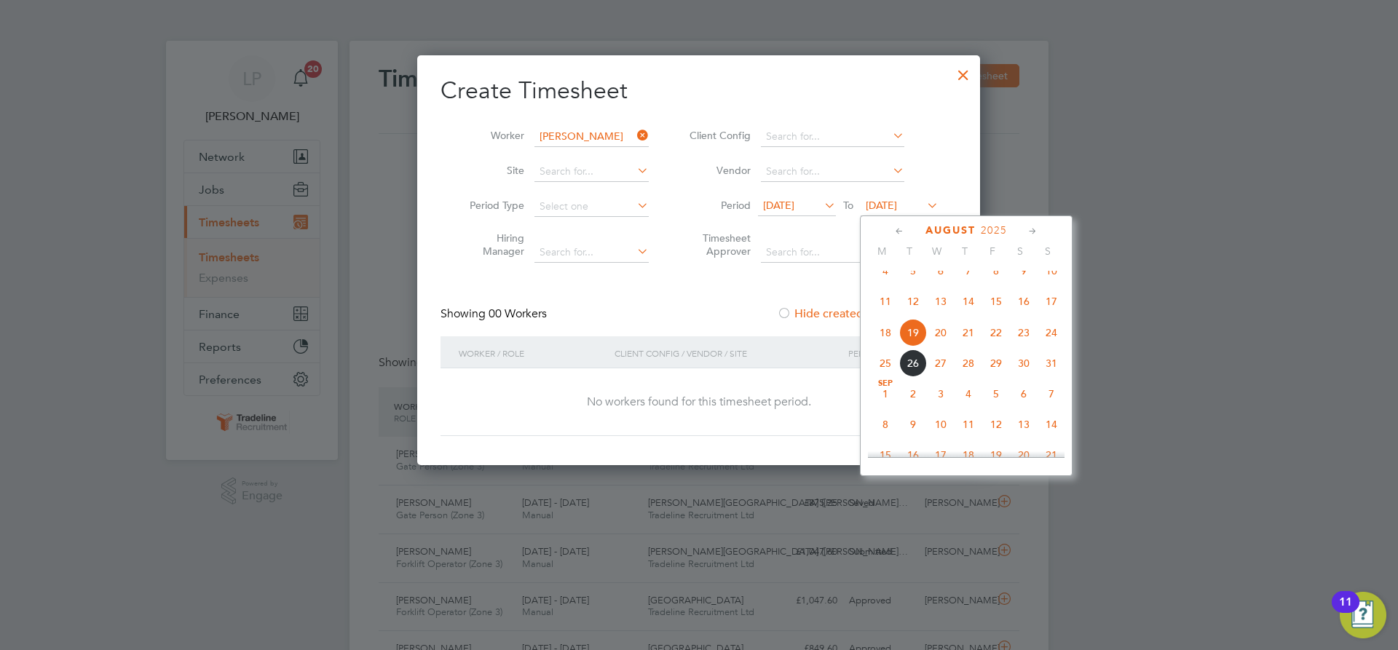
click at [968, 407] on span "4" at bounding box center [968, 394] width 28 height 28
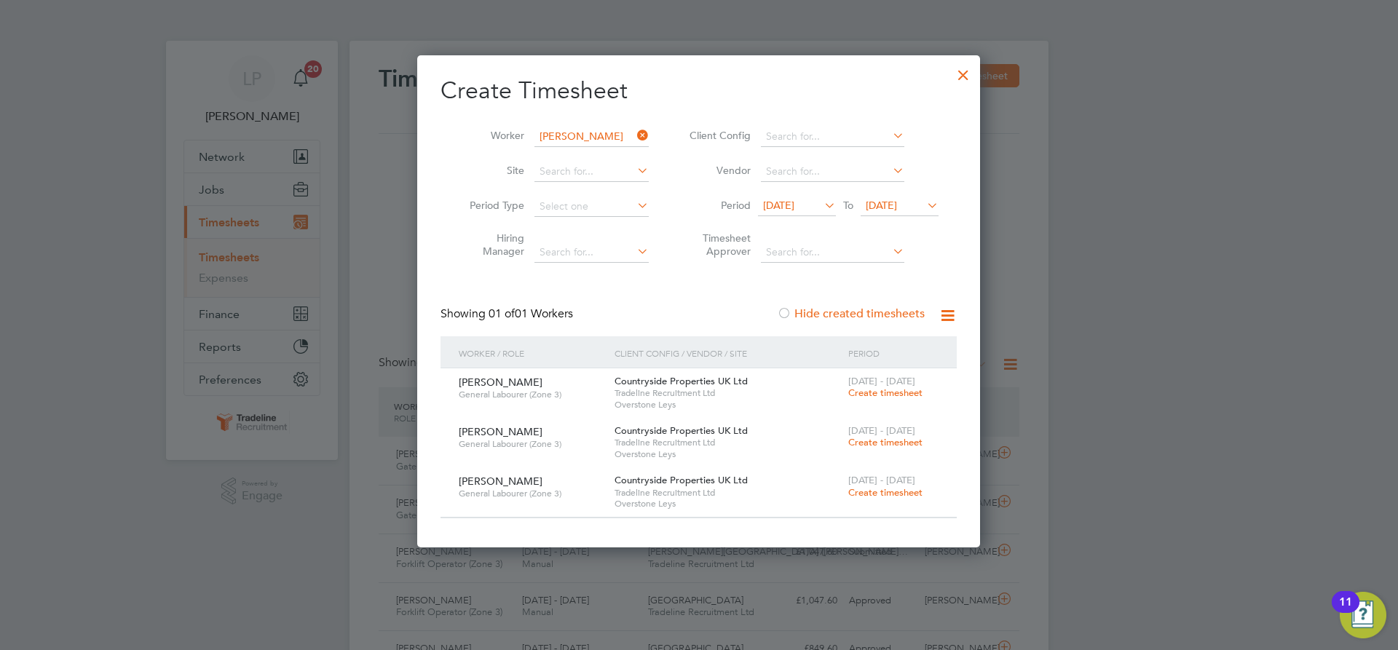
click at [901, 391] on span "Create timesheet" at bounding box center [885, 393] width 74 height 12
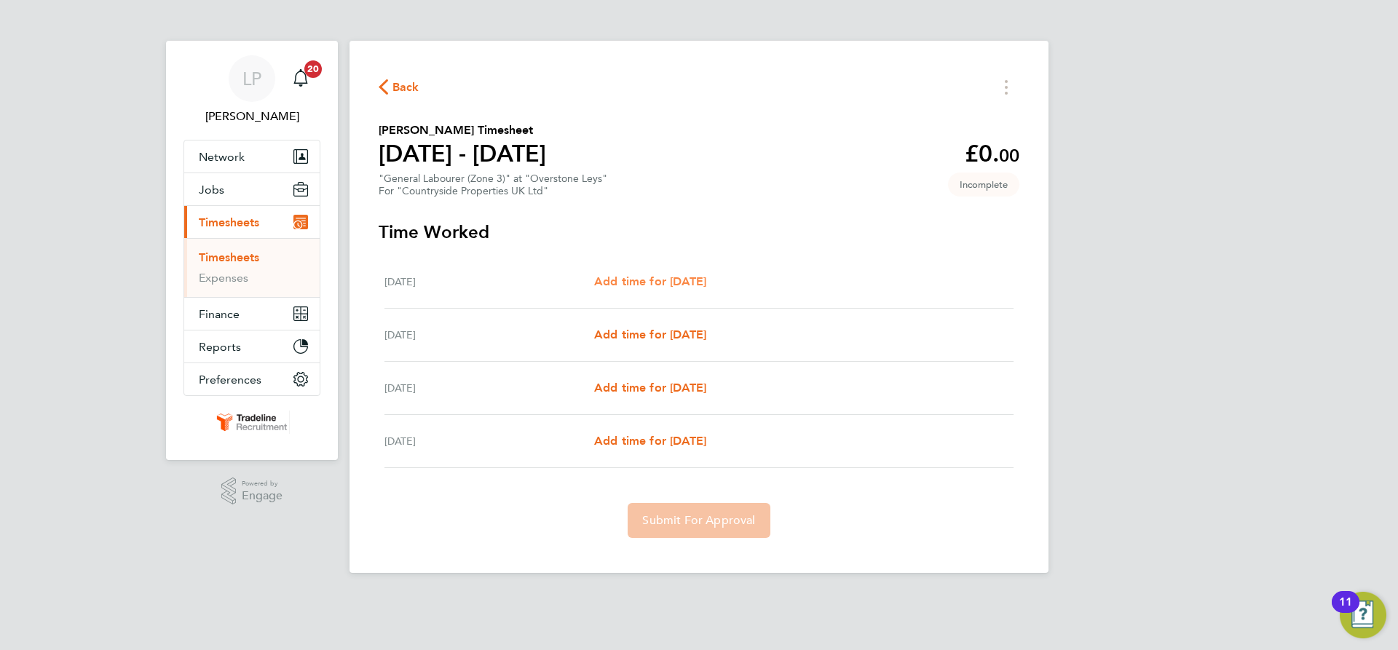
click at [670, 277] on span "Add time for [DATE]" at bounding box center [650, 281] width 112 height 14
select select "30"
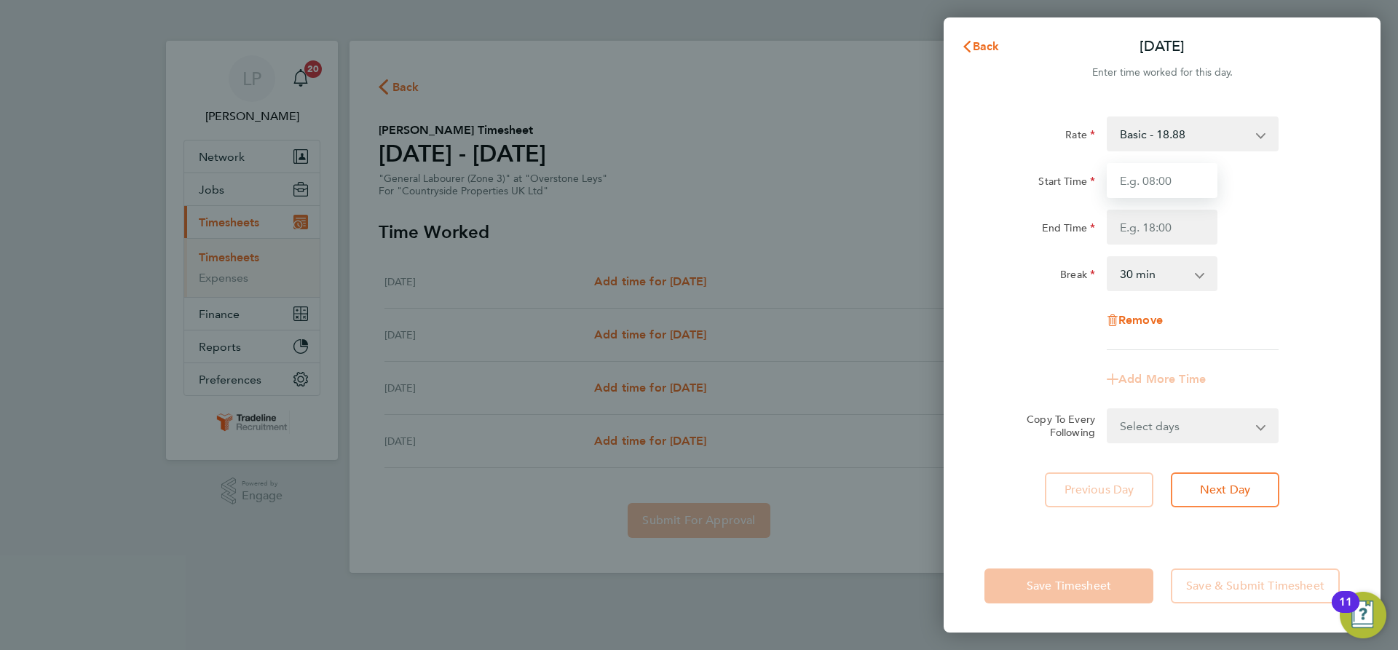
click at [1178, 176] on input "Start Time" at bounding box center [1161, 180] width 111 height 35
type input "07:00"
click at [1173, 230] on input "End Time" at bounding box center [1161, 227] width 111 height 35
type input "16:00"
click at [1263, 264] on div "Break 0 min 15 min 30 min 45 min 60 min 75 min 90 min" at bounding box center [1161, 273] width 367 height 35
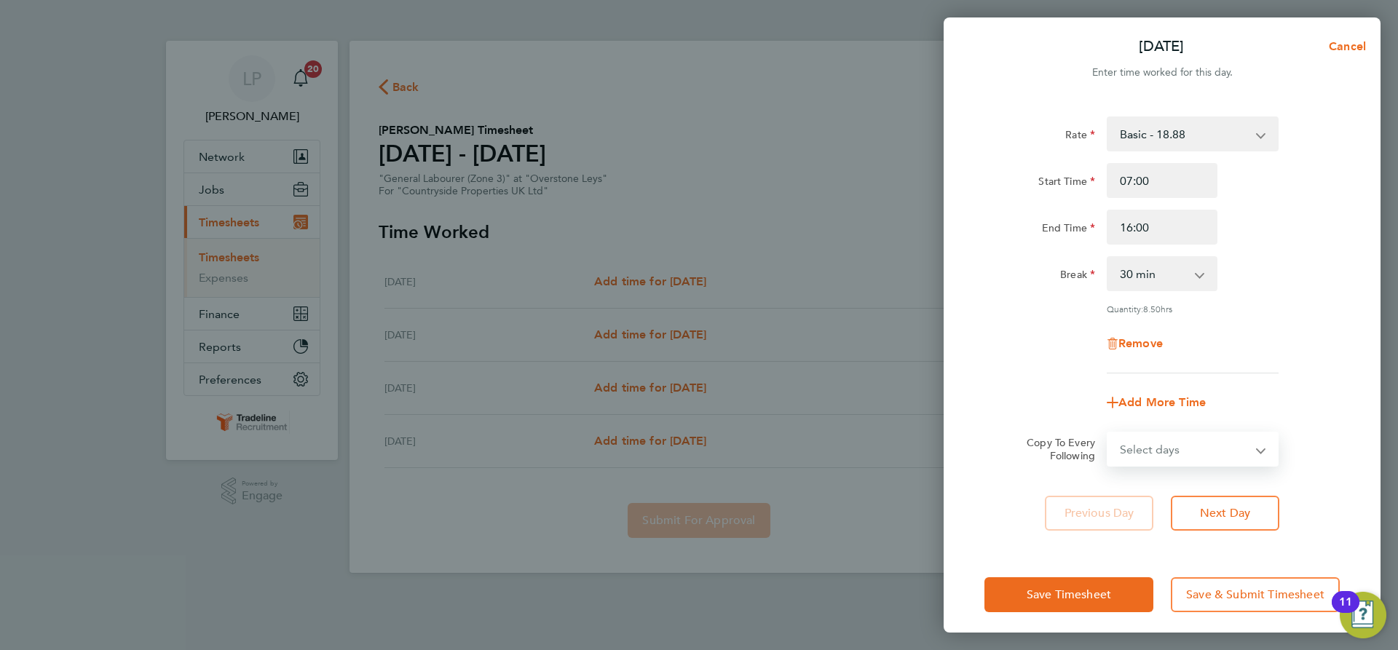
click at [1227, 456] on select "Select days Day Weekend (Sat-Sun) [DATE] [DATE] [DATE]" at bounding box center [1184, 449] width 153 height 32
select select "FRI"
click at [1108, 433] on select "Select days Day Weekend (Sat-Sun) [DATE] [DATE] [DATE]" at bounding box center [1184, 449] width 153 height 32
select select "[DATE]"
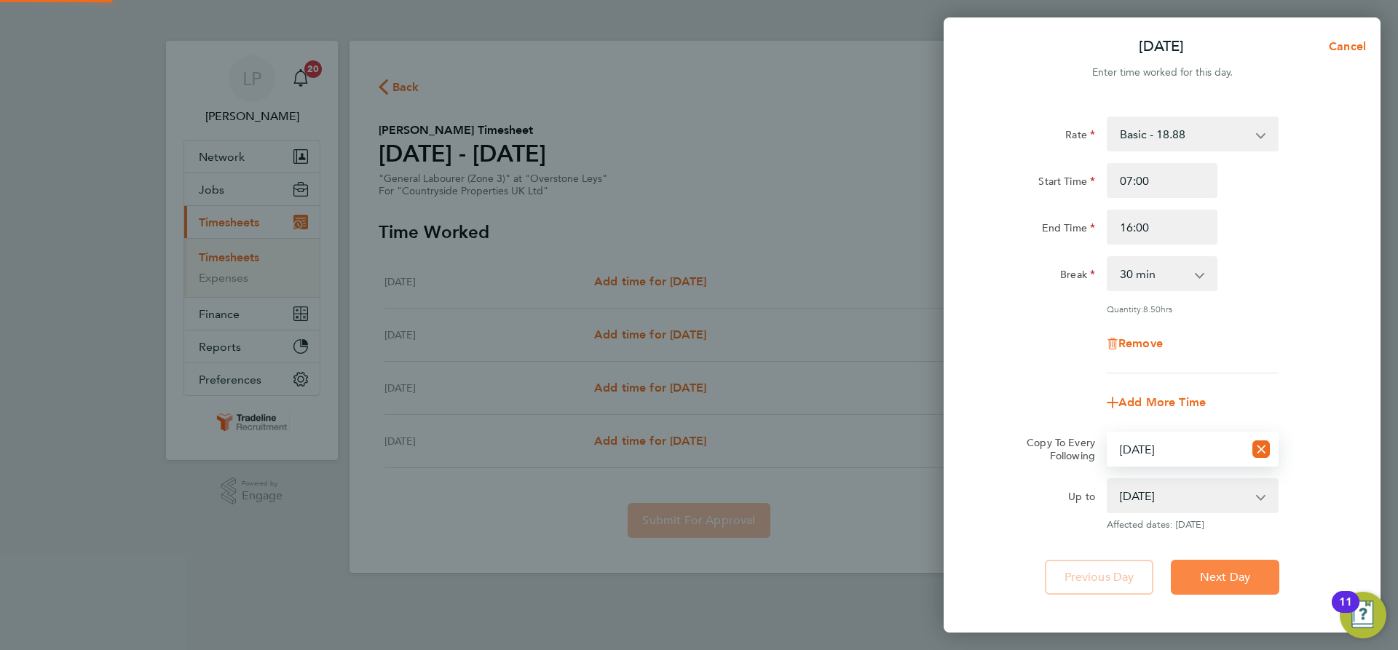
click at [1223, 583] on button "Next Day" at bounding box center [1225, 577] width 108 height 35
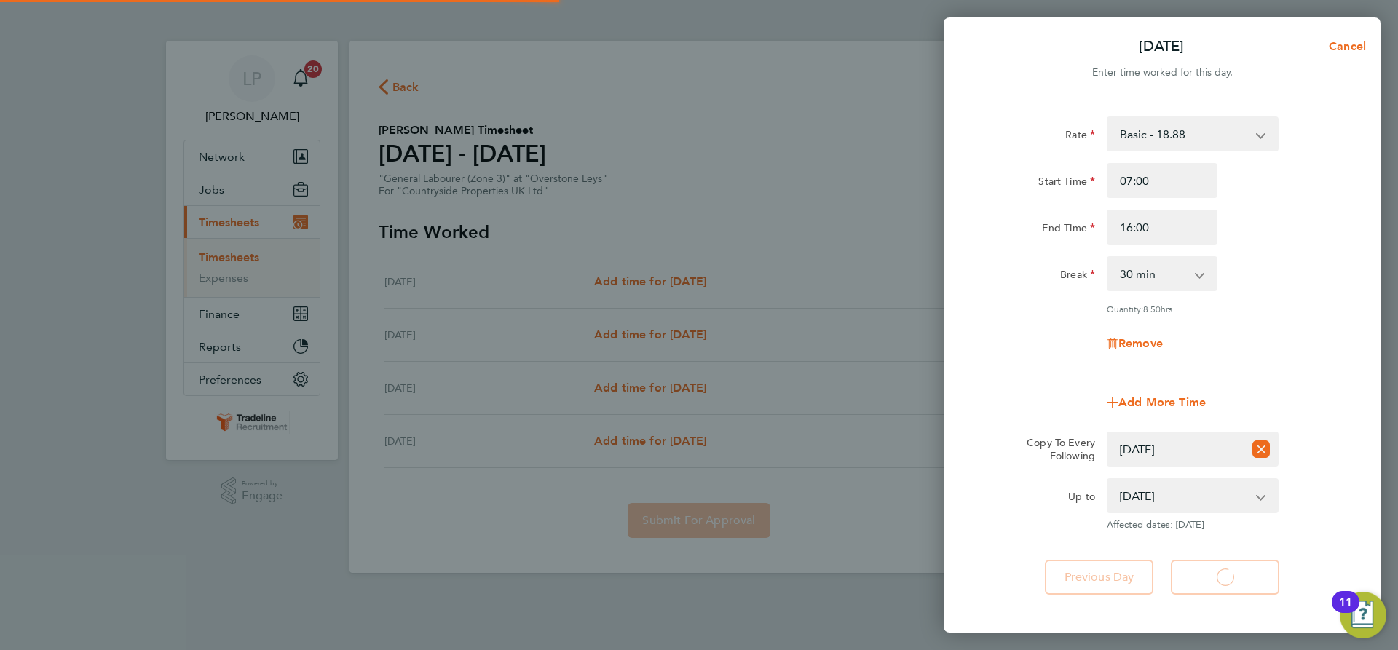
select select "30"
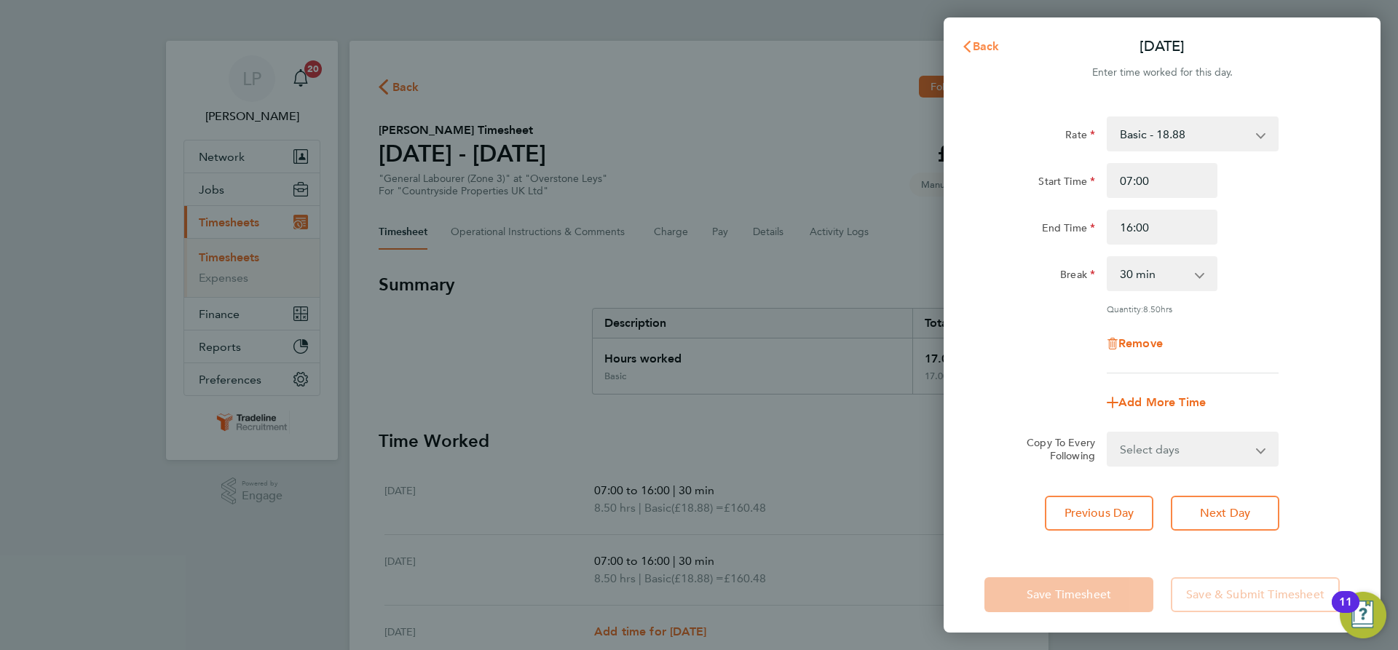
click at [993, 40] on span "Back" at bounding box center [986, 46] width 27 height 14
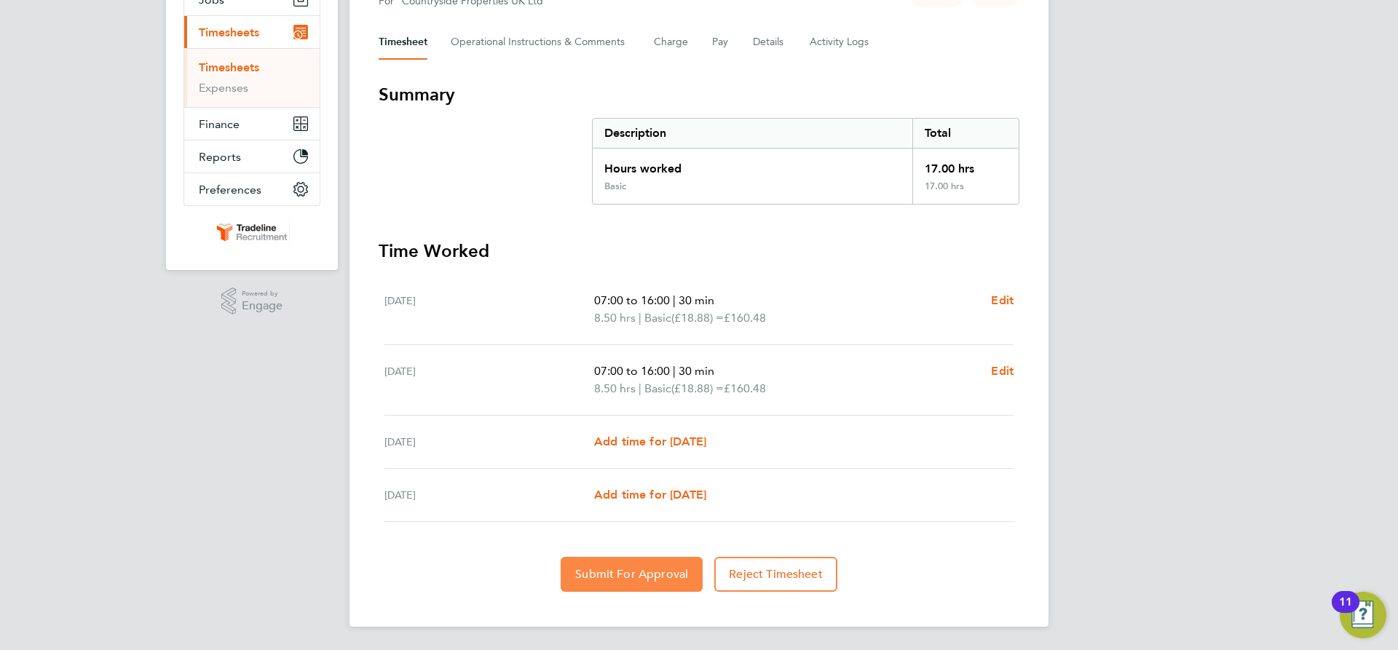
click at [636, 582] on button "Submit For Approval" at bounding box center [632, 574] width 142 height 35
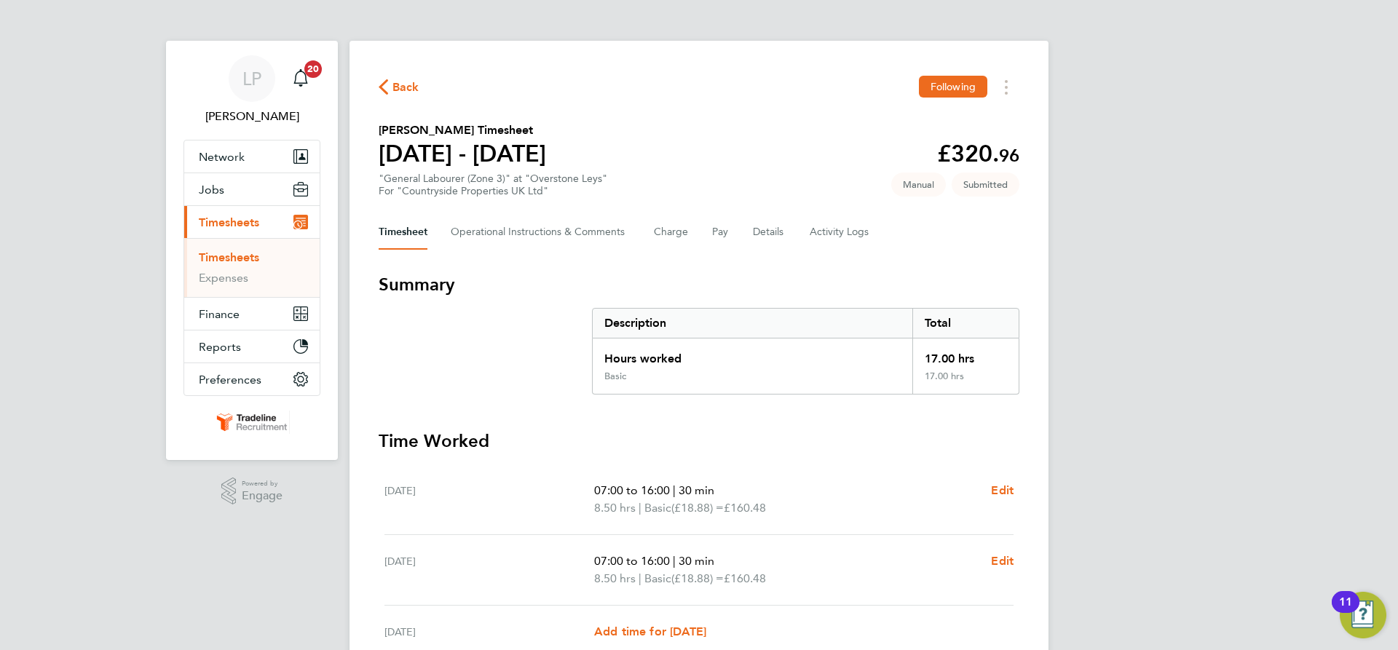
drag, startPoint x: 222, startPoint y: 260, endPoint x: 230, endPoint y: 260, distance: 8.0
click at [222, 260] on link "Timesheets" at bounding box center [229, 257] width 60 height 14
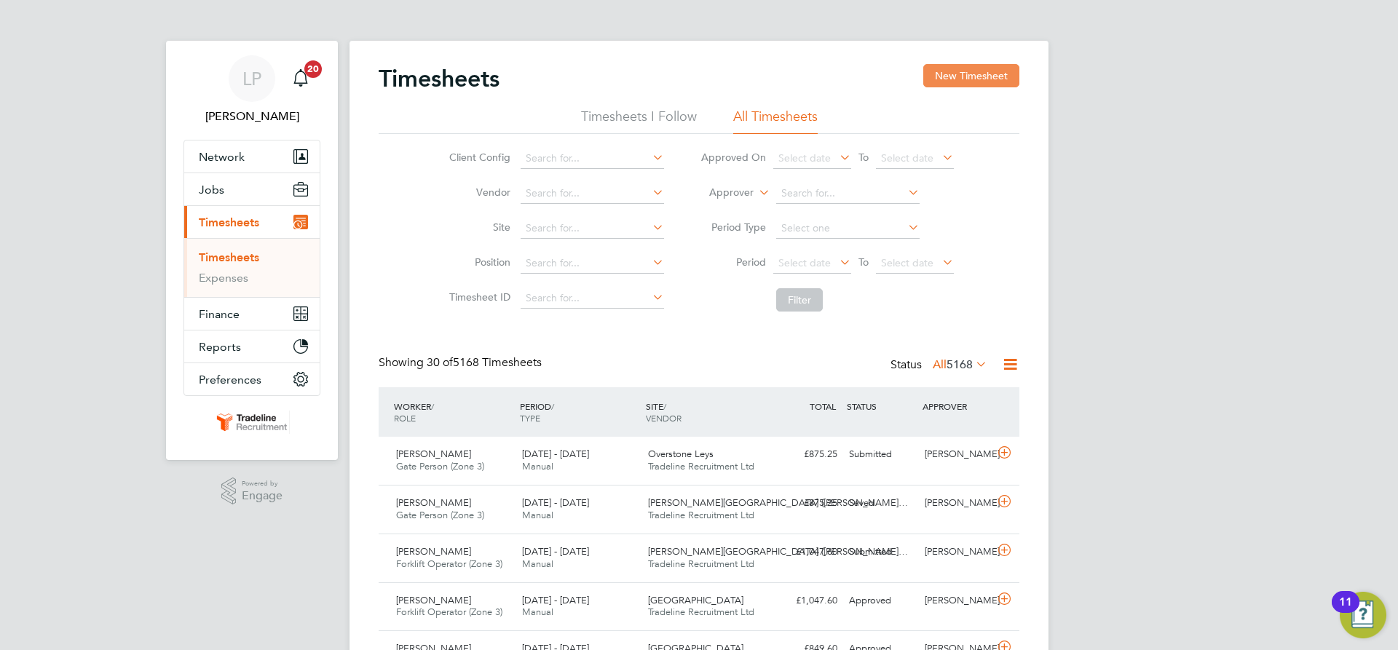
click at [971, 66] on button "New Timesheet" at bounding box center [971, 75] width 96 height 23
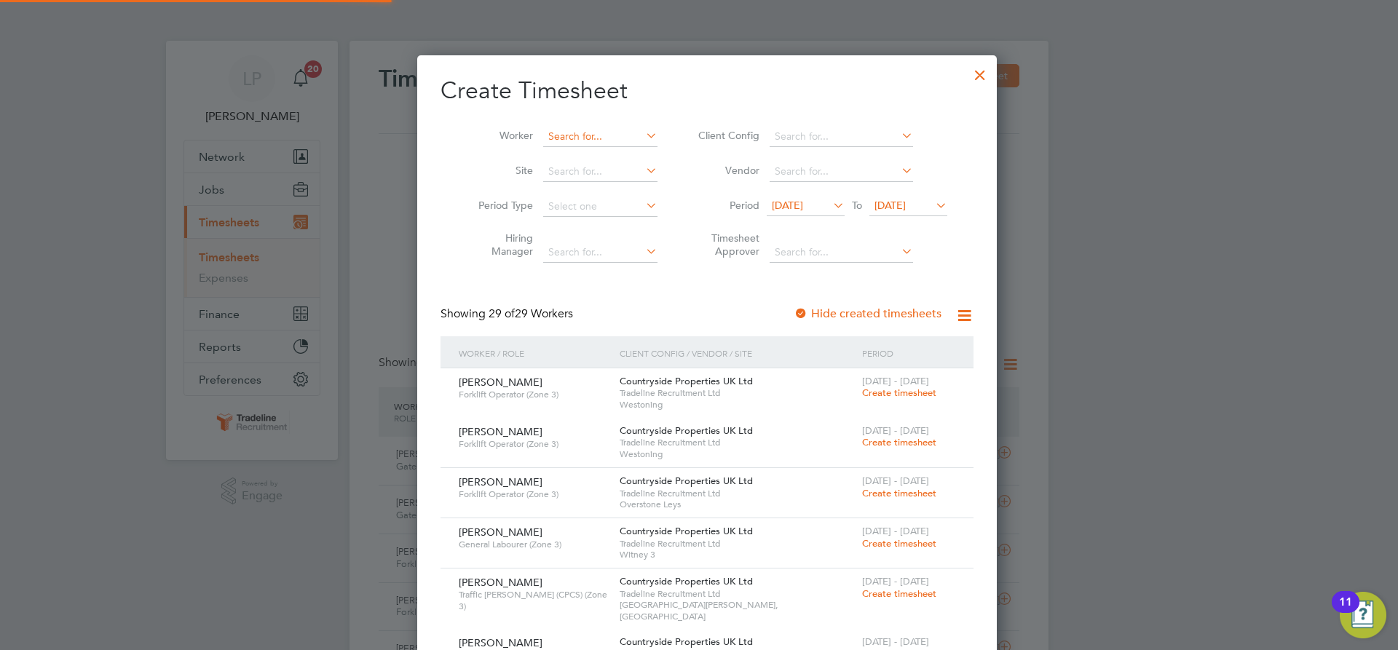
click at [592, 137] on input at bounding box center [600, 137] width 114 height 20
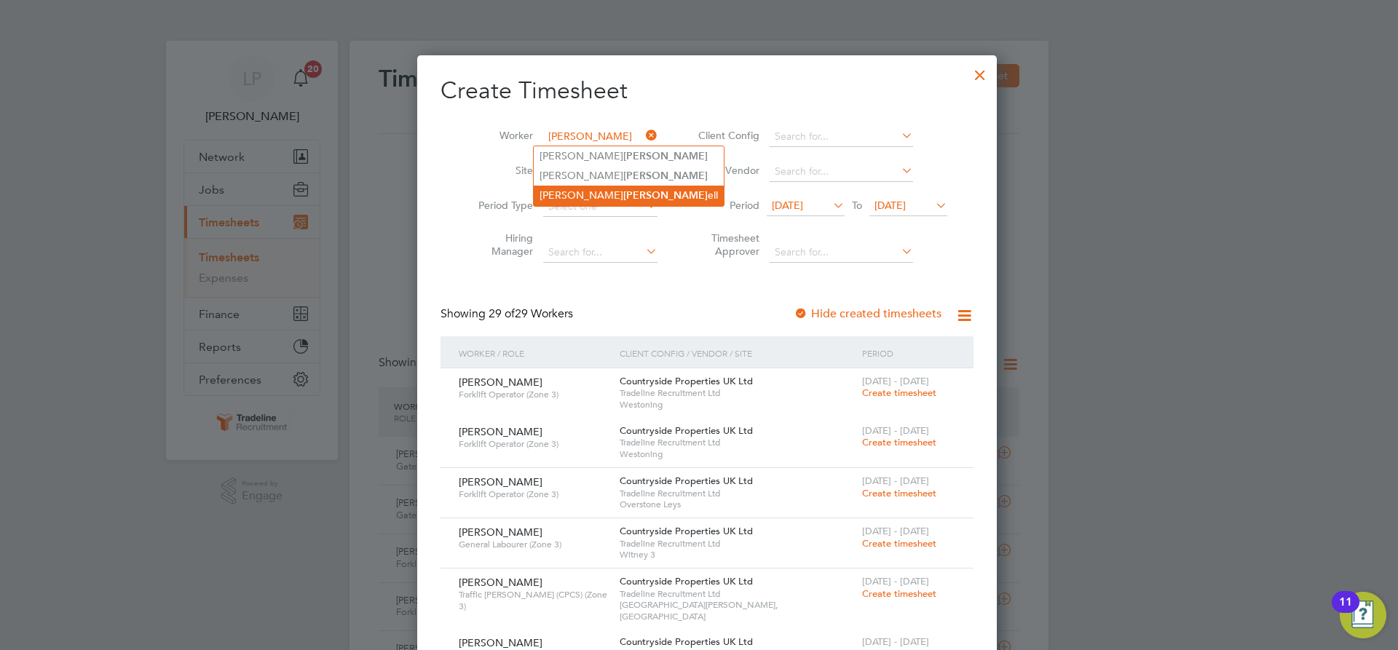
click at [623, 193] on b "[PERSON_NAME]" at bounding box center [665, 195] width 84 height 12
type input "[PERSON_NAME]"
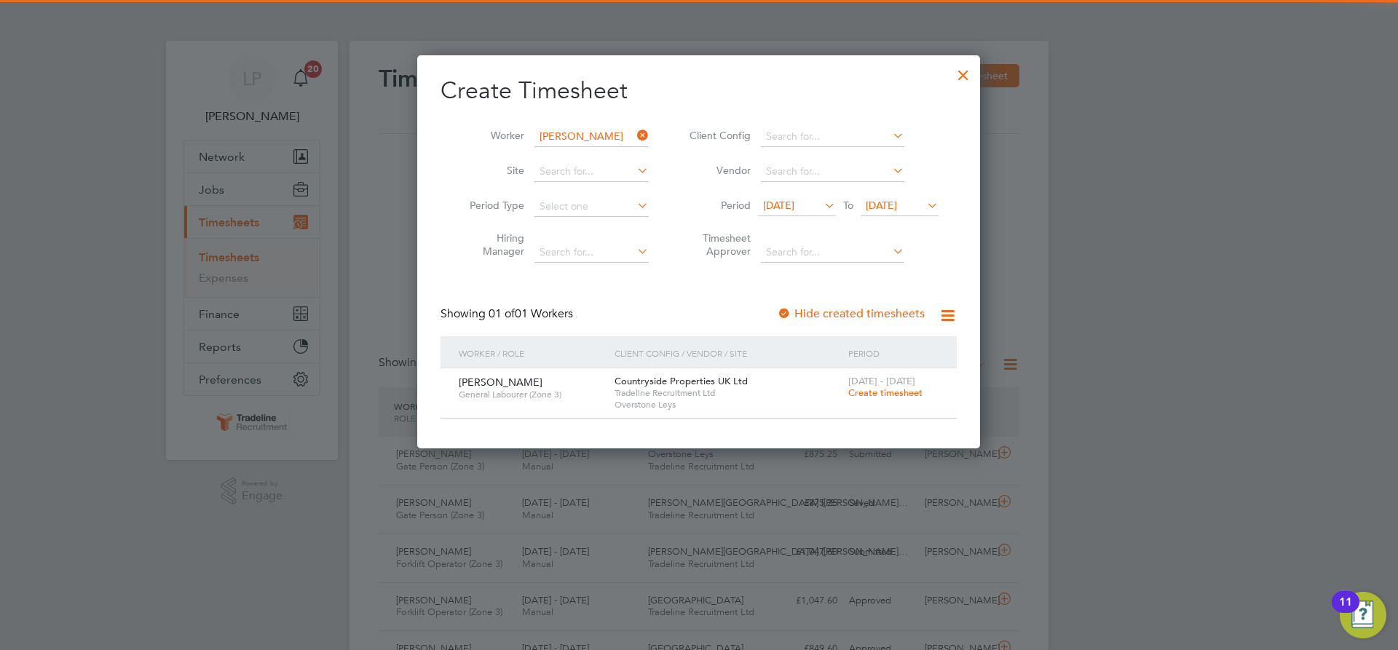
click at [871, 397] on span "Create timesheet" at bounding box center [885, 393] width 74 height 12
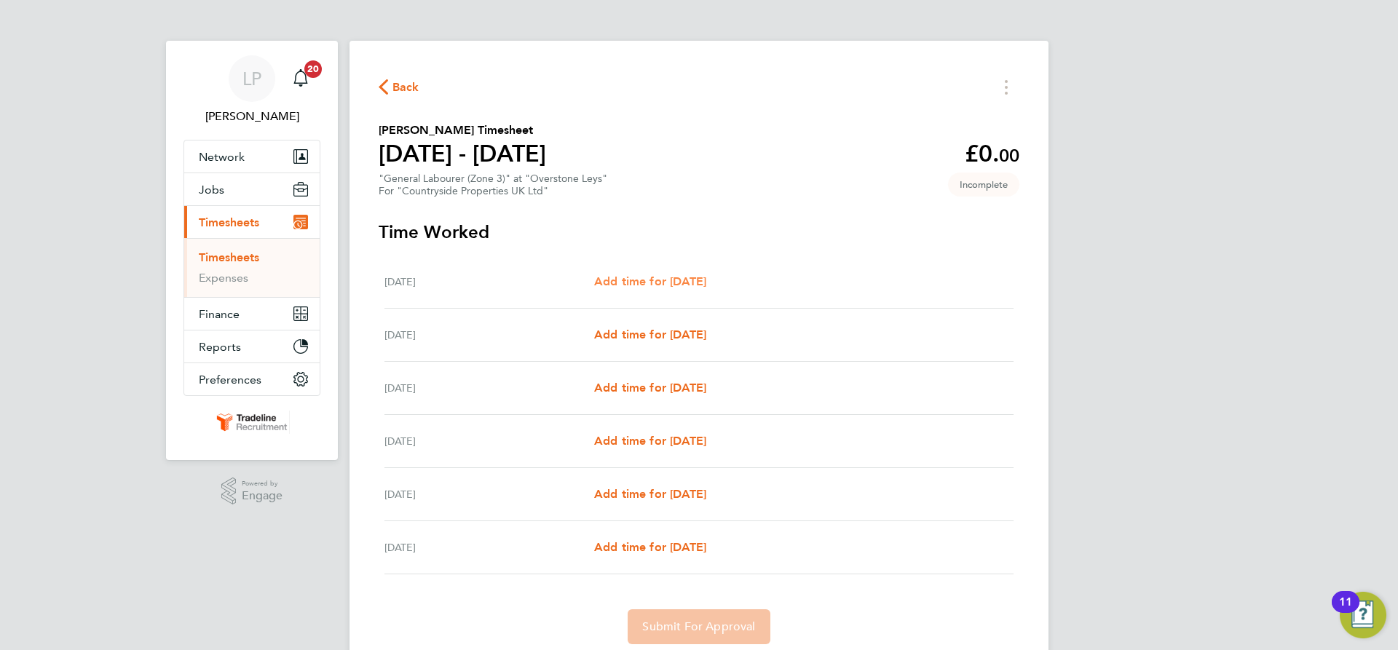
click at [662, 281] on span "Add time for [DATE]" at bounding box center [650, 281] width 112 height 14
select select "30"
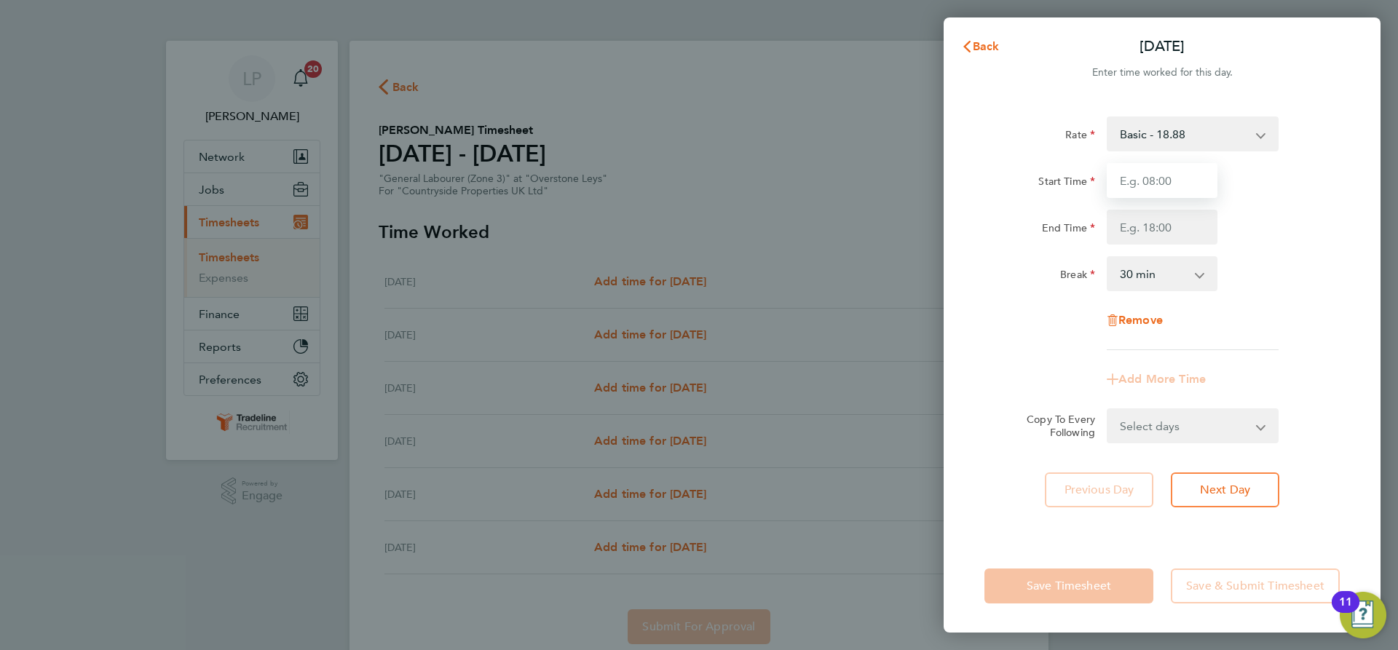
click at [1192, 178] on input "Start Time" at bounding box center [1161, 180] width 111 height 35
type input "07:00"
click at [1155, 226] on input "End Time" at bounding box center [1161, 227] width 111 height 35
type input "16:30"
click at [1239, 266] on div "Break 0 min 15 min 30 min 45 min 60 min 75 min 90 min" at bounding box center [1161, 273] width 367 height 35
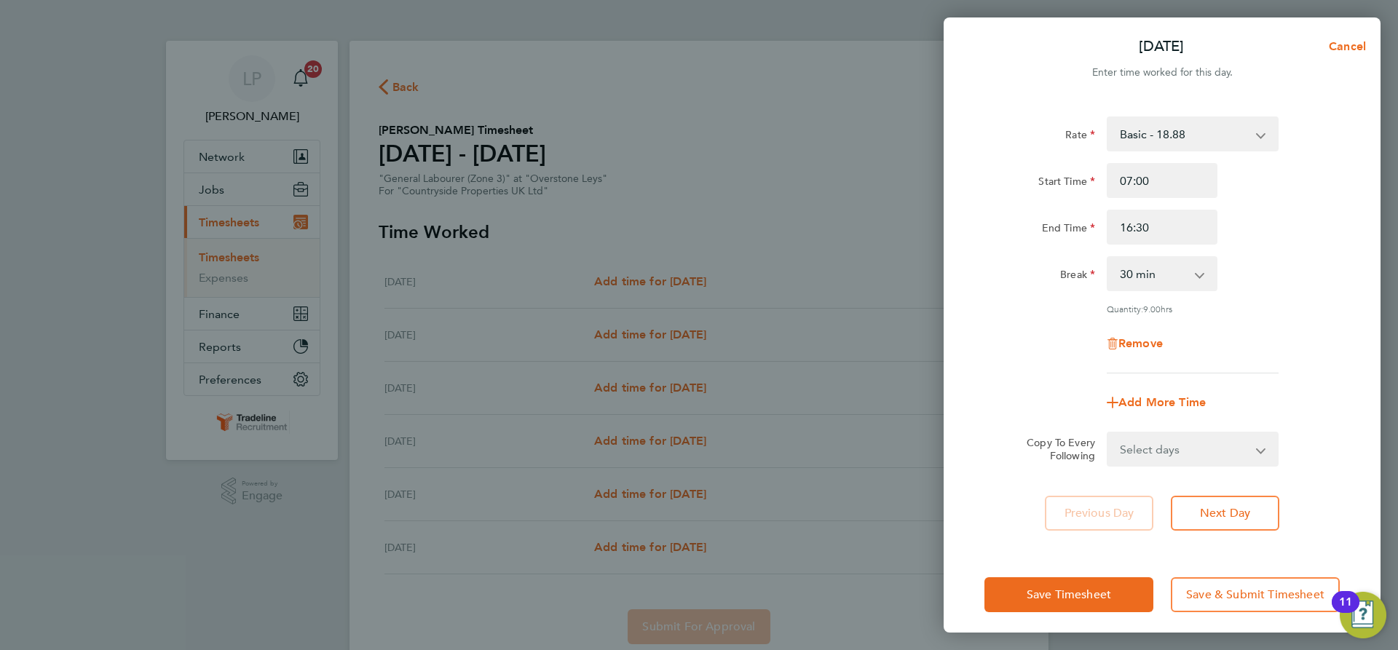
drag, startPoint x: 1206, startPoint y: 456, endPoint x: 1216, endPoint y: 457, distance: 10.2
click at [1206, 456] on select "Select days Day Weekday (Mon-Fri) Weekend (Sat-Sun) [DATE] [DATE] [DATE] [DATE]…" at bounding box center [1184, 449] width 153 height 32
select select "WEEKDAY"
click at [1108, 433] on select "Select days Day Weekday (Mon-Fri) Weekend (Sat-Sun) [DATE] [DATE] [DATE] [DATE]…" at bounding box center [1184, 449] width 153 height 32
select select "[DATE]"
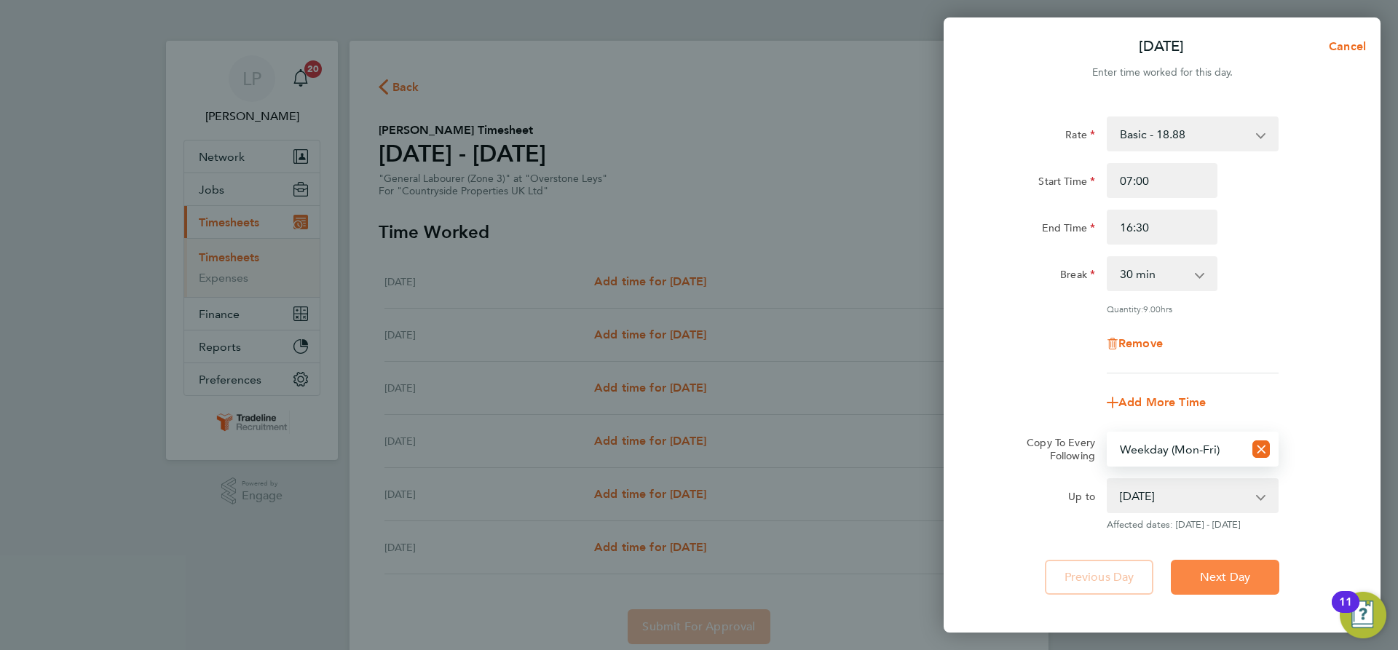
click at [1254, 569] on button "Next Day" at bounding box center [1225, 577] width 108 height 35
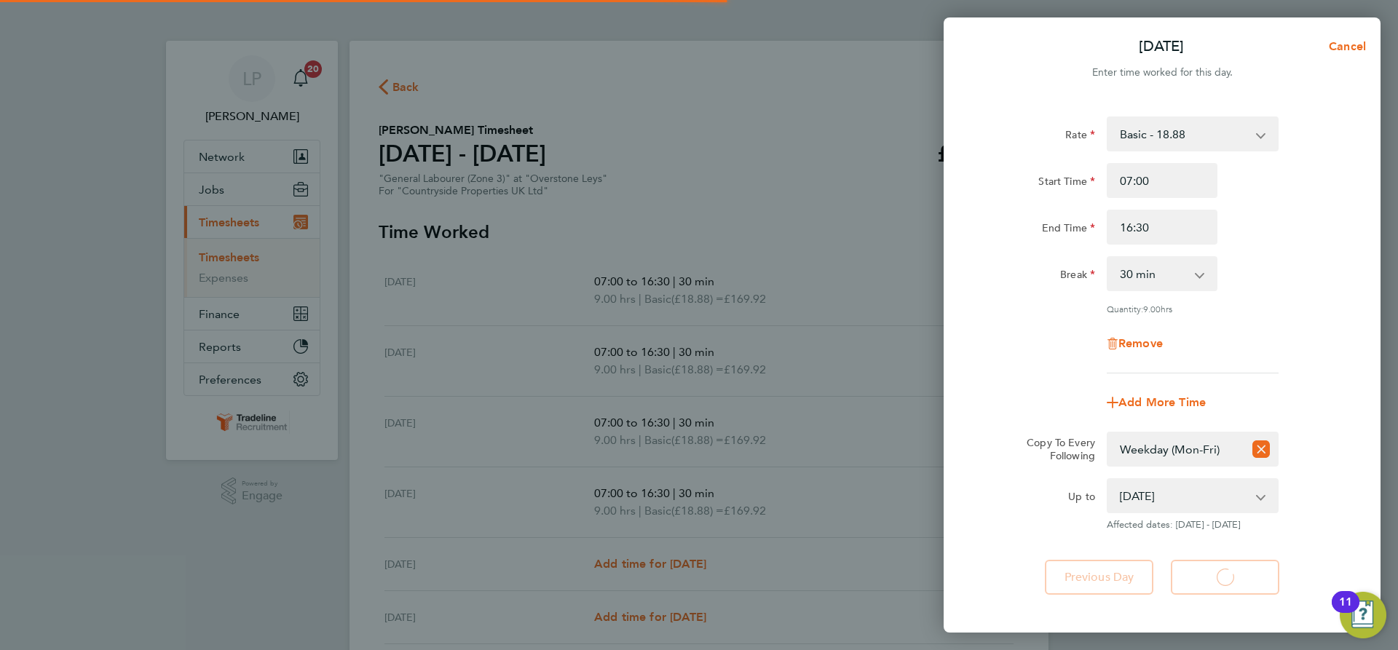
select select "30"
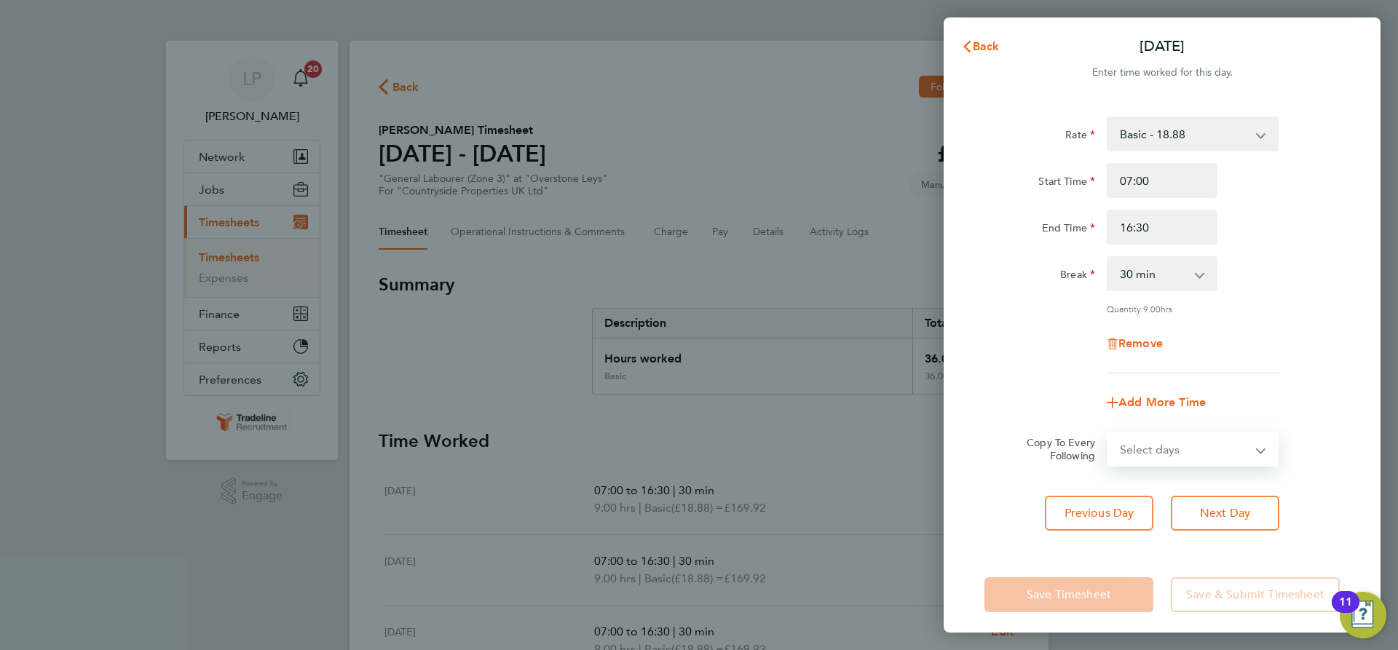
drag, startPoint x: 1219, startPoint y: 438, endPoint x: 1224, endPoint y: 460, distance: 22.4
click at [1216, 437] on select "Select days Day Weekday (Mon-Fri) Weekend (Sat-Sun) [DATE] [DATE] [DATE] [DATE]" at bounding box center [1184, 449] width 153 height 32
select select "SAT"
click at [1108, 433] on select "Select days Day Weekday (Mon-Fri) Weekend (Sat-Sun) [DATE] [DATE] [DATE] [DATE]" at bounding box center [1184, 449] width 153 height 32
select select "[DATE]"
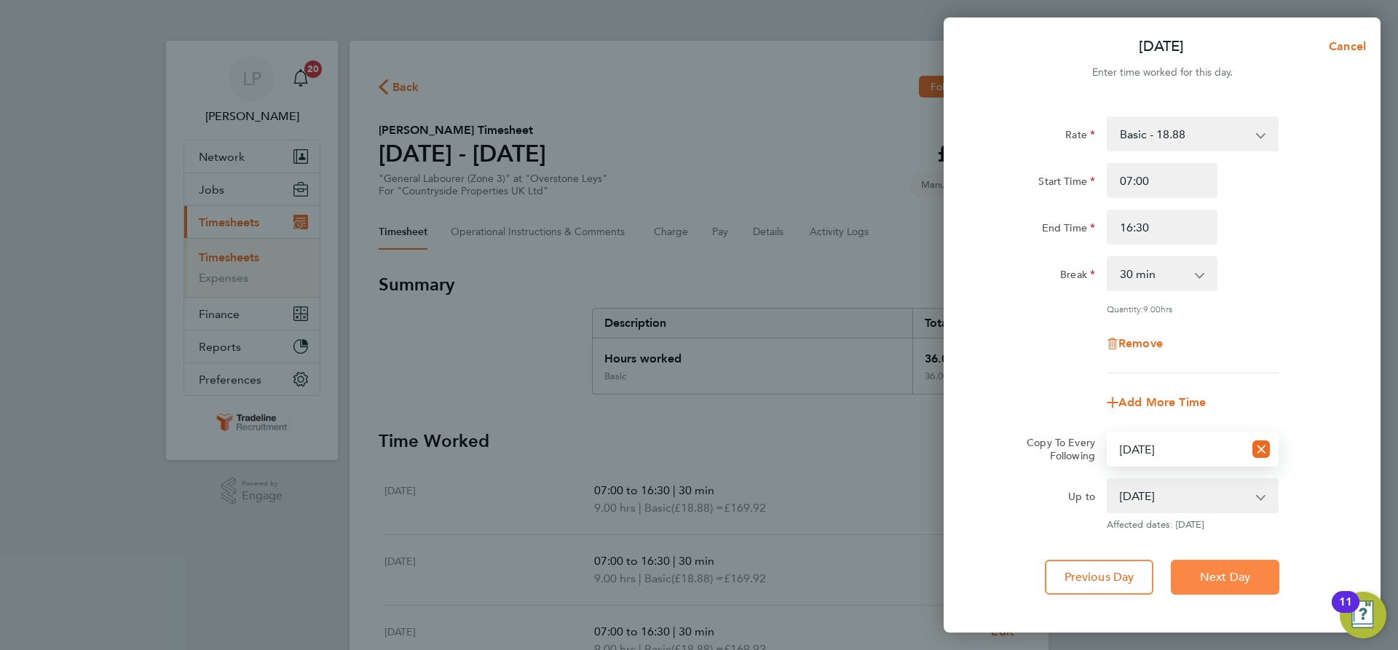
click at [1224, 563] on button "Next Day" at bounding box center [1225, 577] width 108 height 35
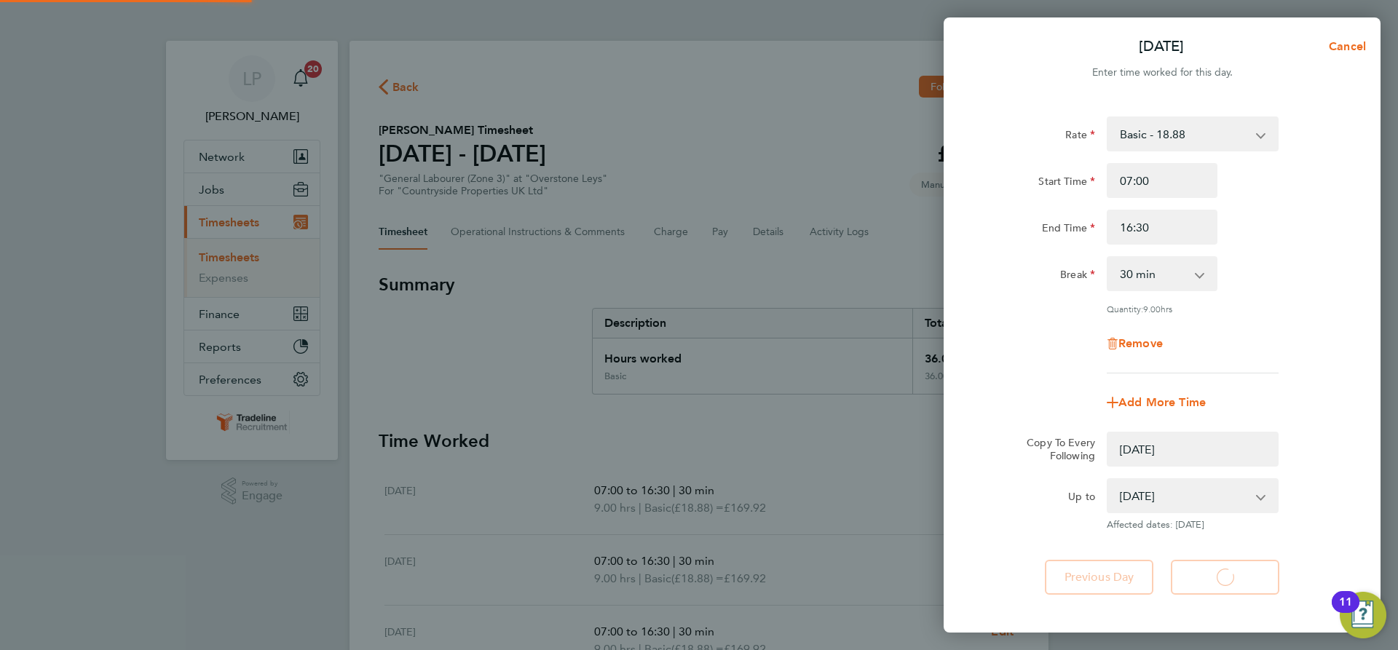
select select "0: null"
select select "30"
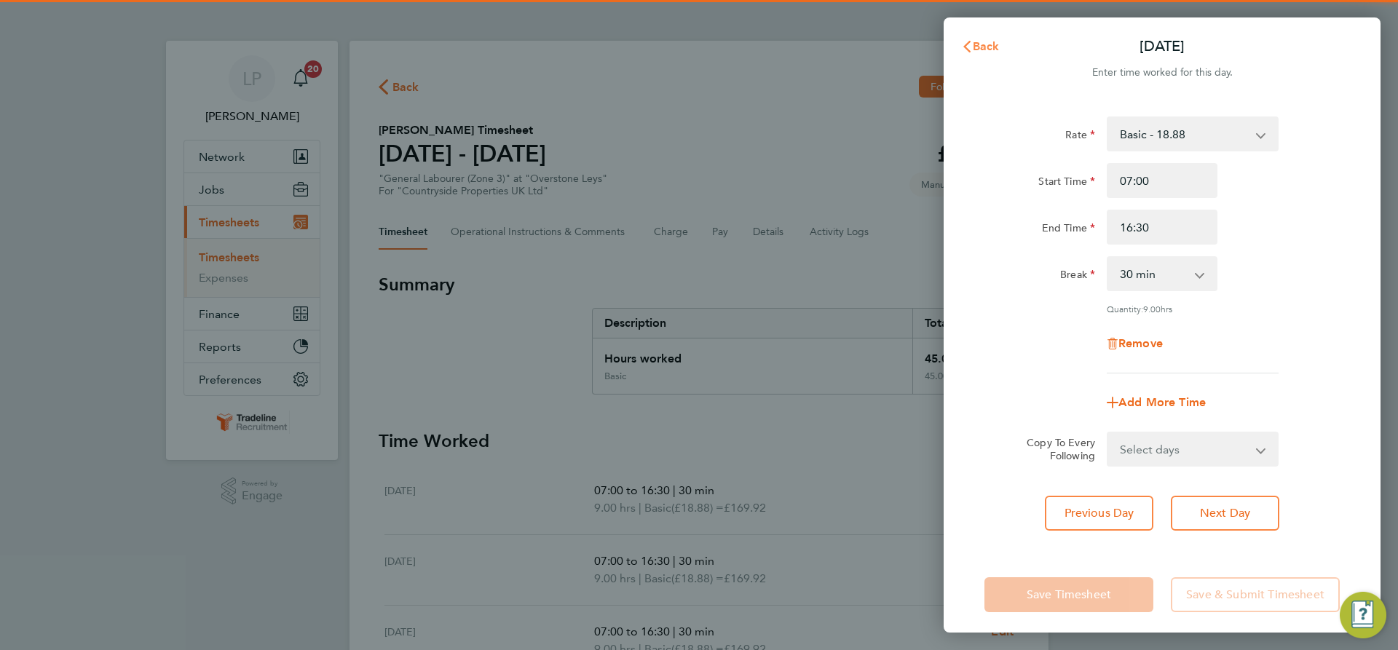
click at [970, 43] on icon "button" at bounding box center [967, 47] width 12 height 12
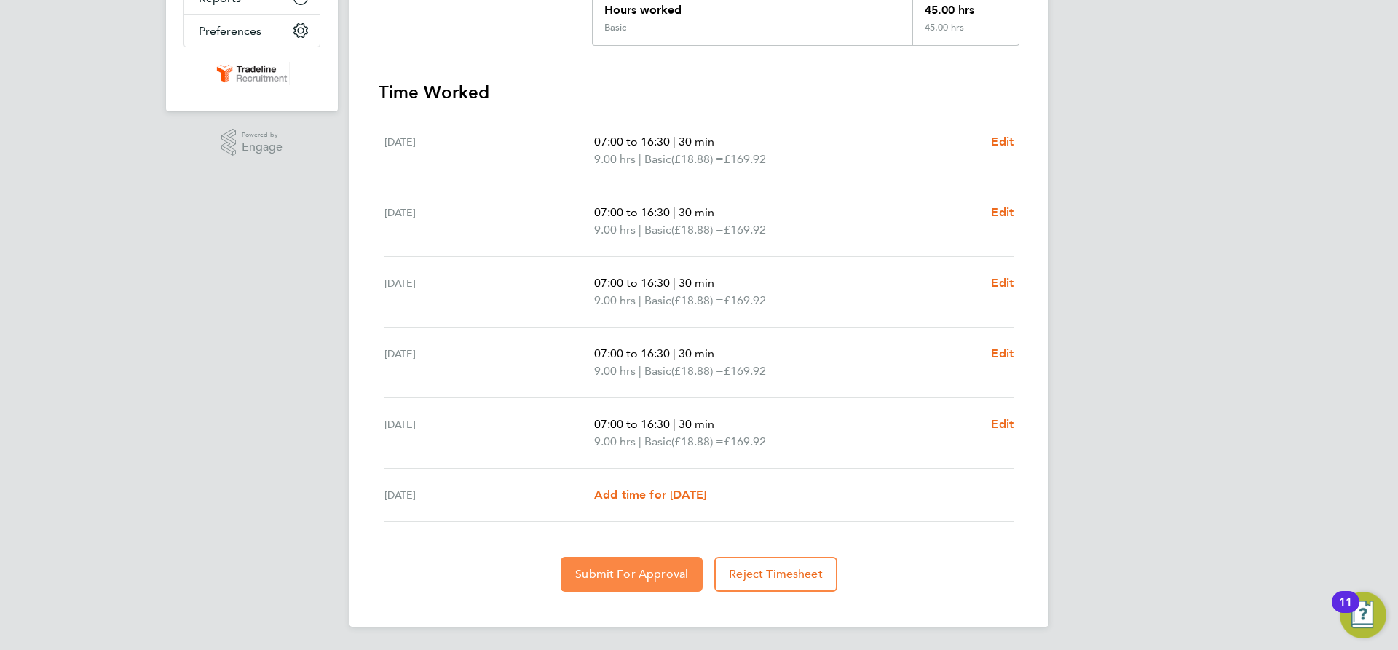
click at [592, 589] on button "Submit For Approval" at bounding box center [632, 574] width 142 height 35
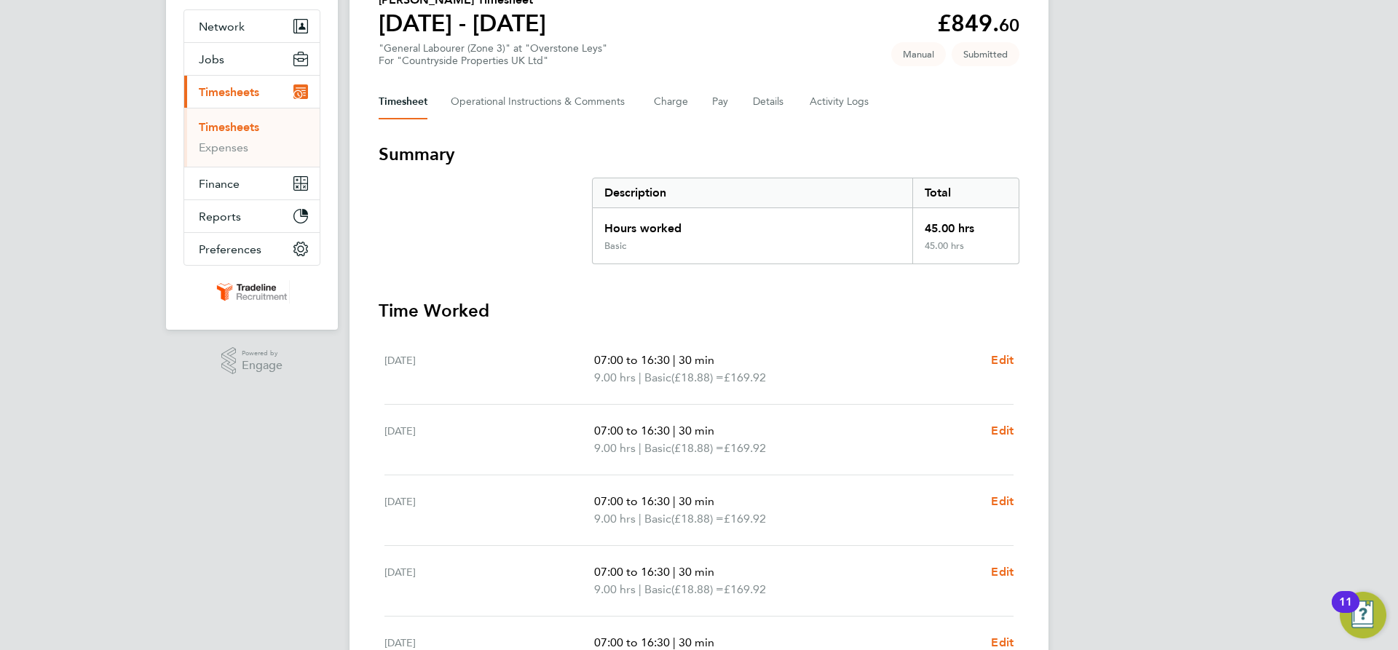
click at [224, 130] on link "Timesheets" at bounding box center [229, 127] width 60 height 14
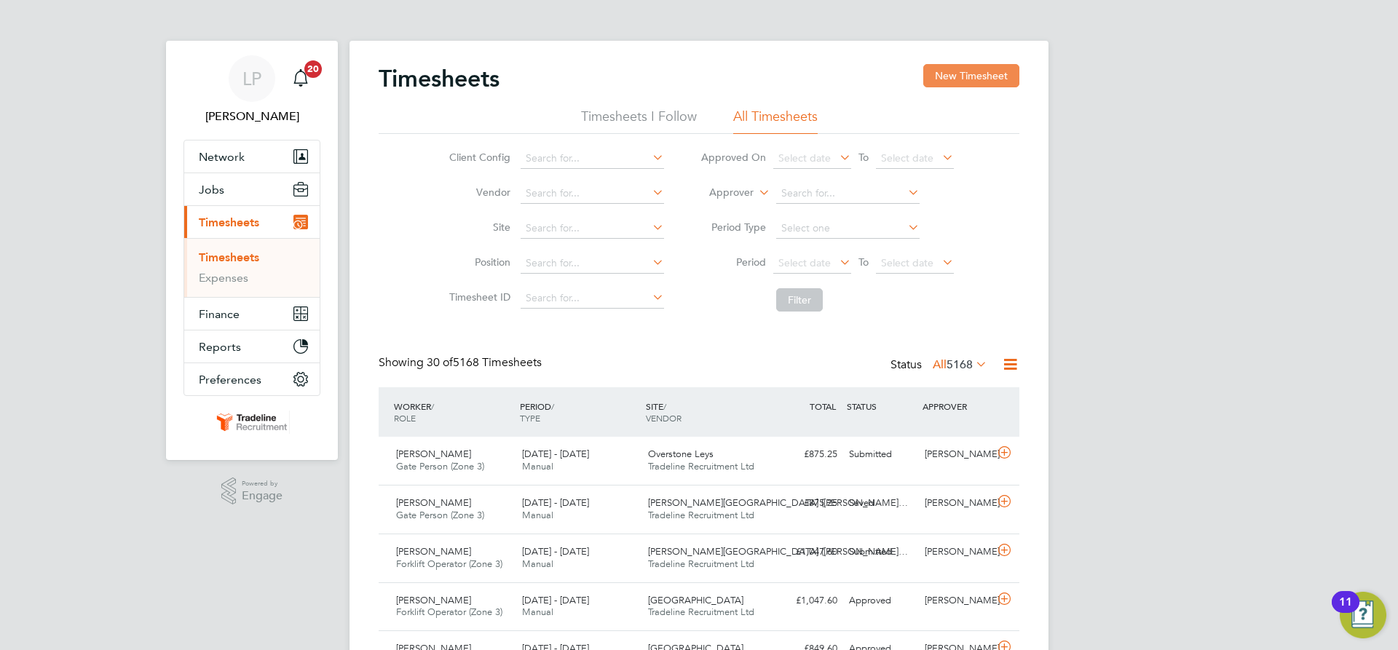
click at [973, 83] on button "New Timesheet" at bounding box center [971, 75] width 96 height 23
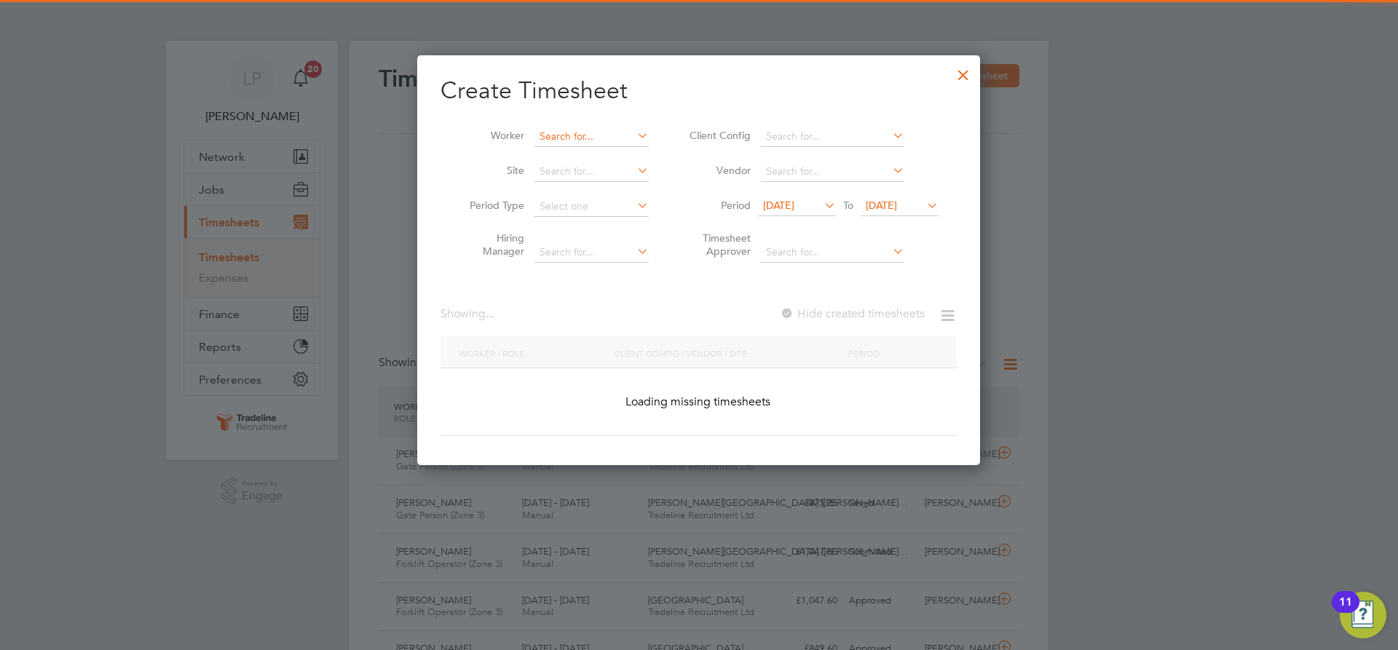
click at [557, 137] on input at bounding box center [591, 137] width 114 height 20
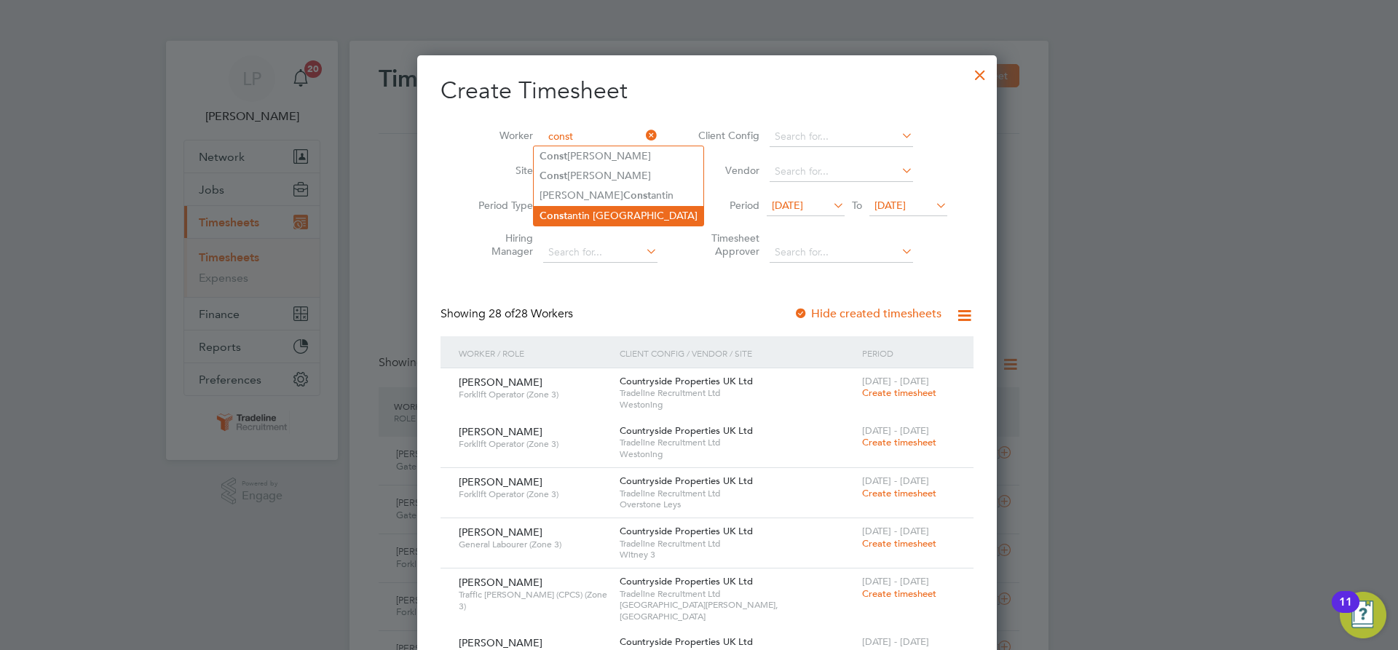
click at [598, 215] on li "Const antin [GEOGRAPHIC_DATA]" at bounding box center [619, 216] width 170 height 20
type input "[PERSON_NAME]"
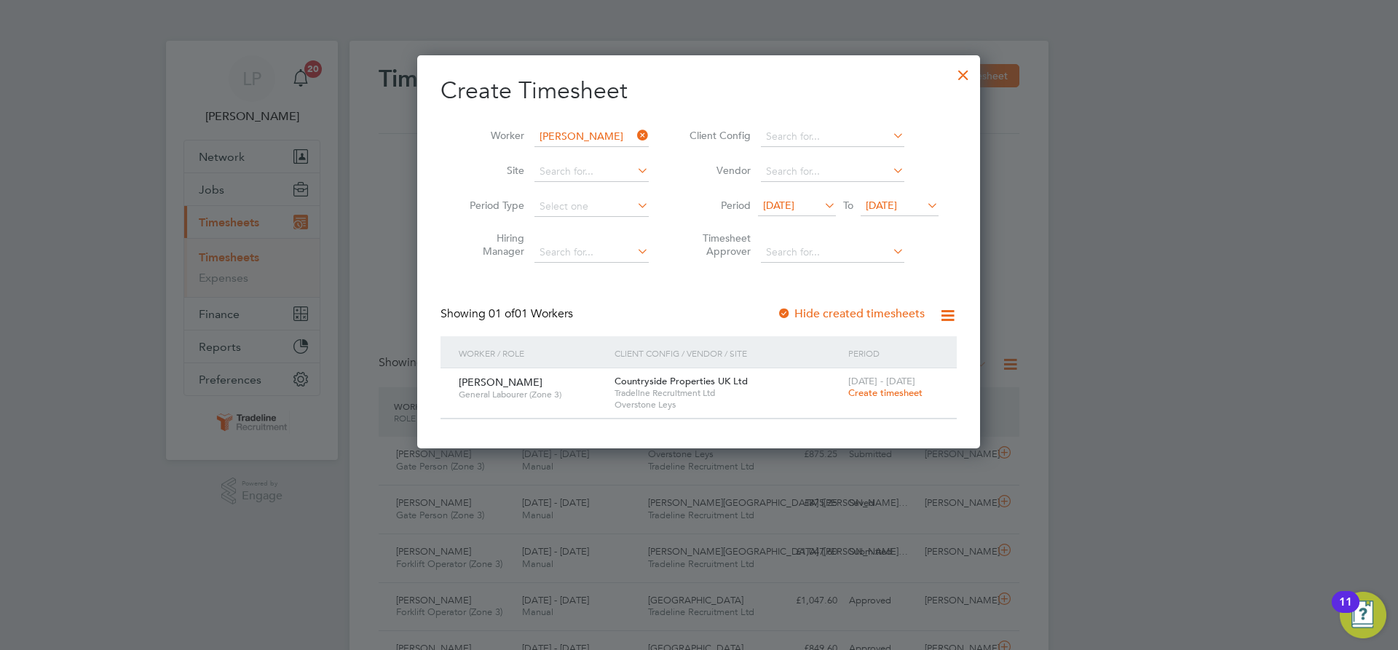
click at [860, 397] on span "Create timesheet" at bounding box center [885, 393] width 74 height 12
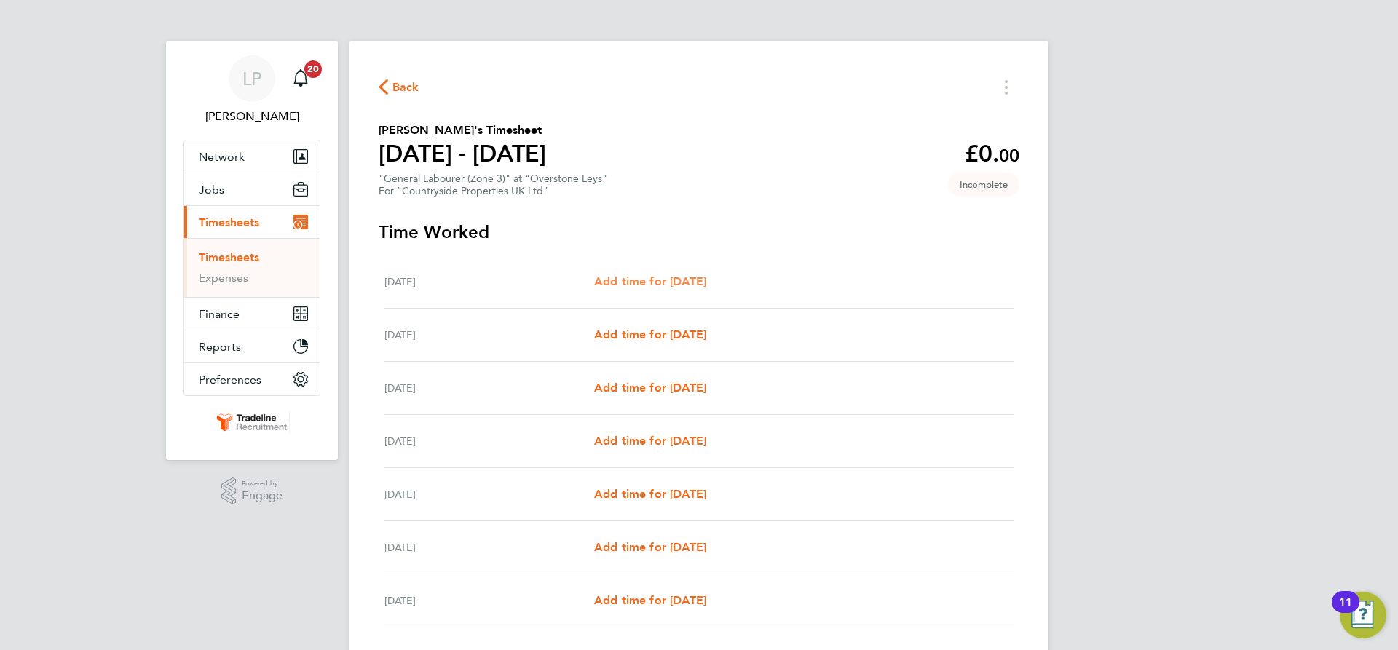
click at [678, 284] on span "Add time for [DATE]" at bounding box center [650, 281] width 112 height 14
select select "30"
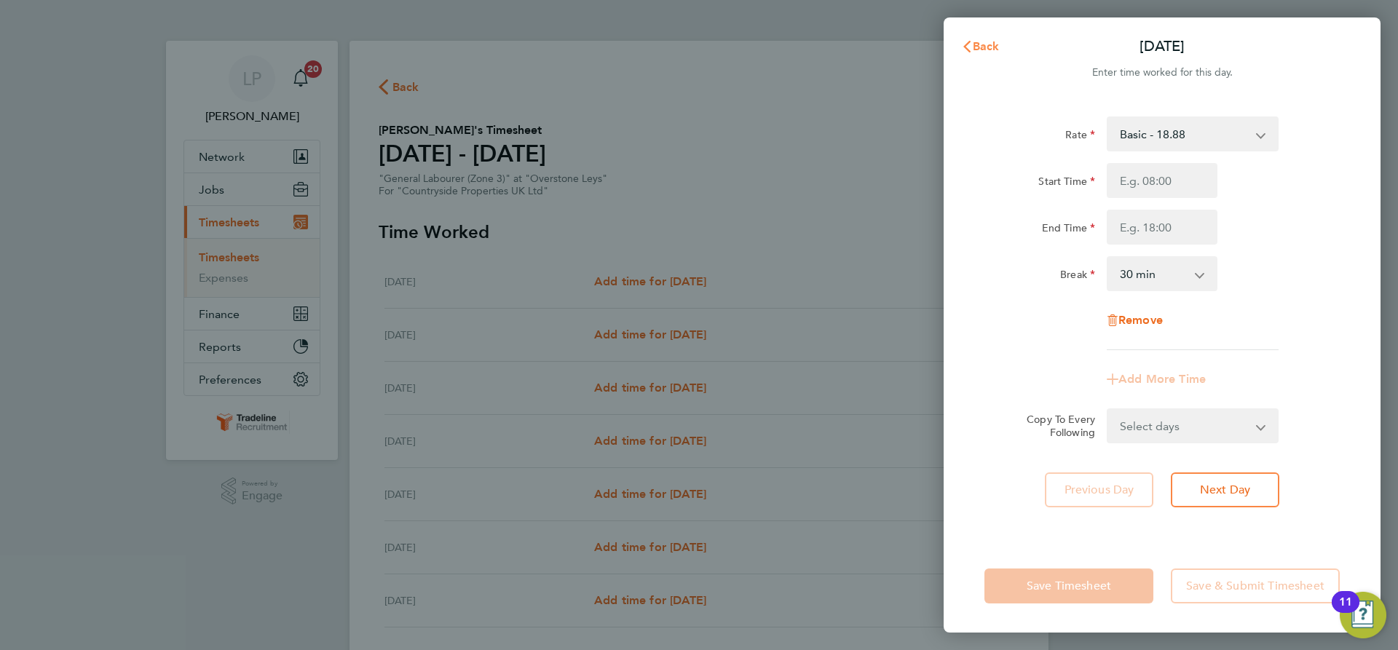
click at [982, 47] on span "Back" at bounding box center [986, 46] width 27 height 14
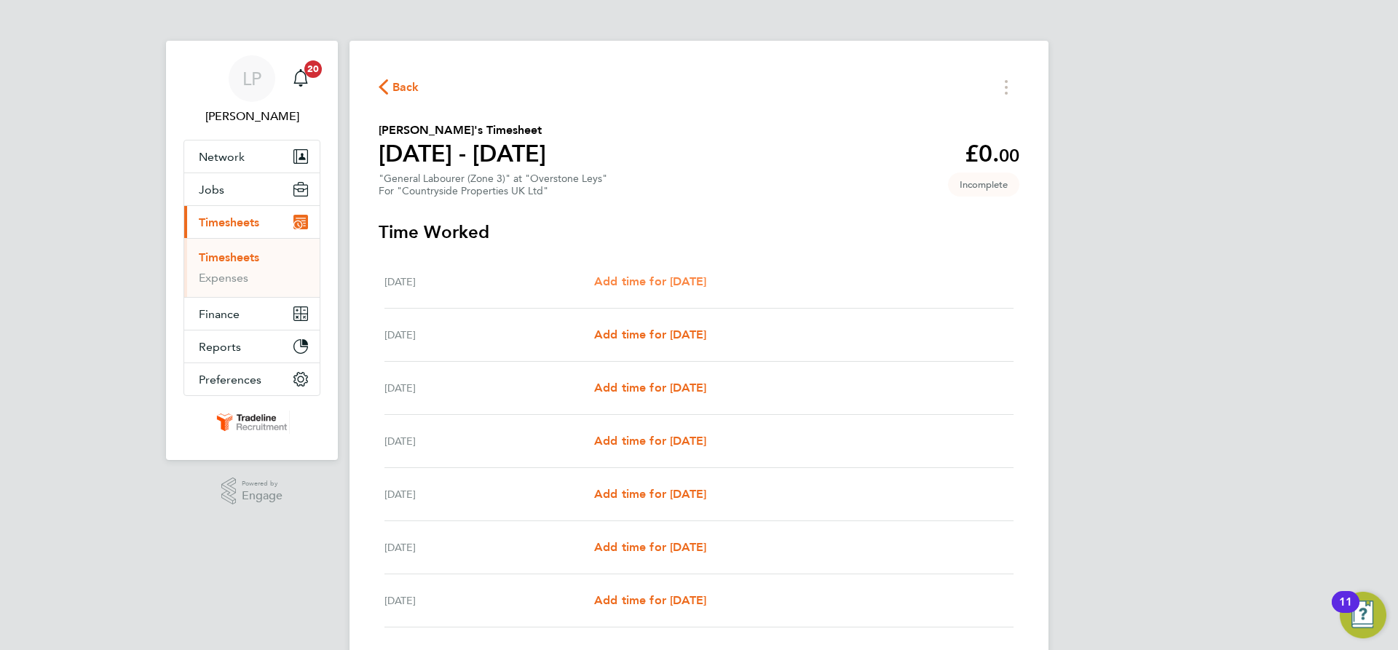
click at [650, 283] on span "Add time for [DATE]" at bounding box center [650, 281] width 112 height 14
select select "30"
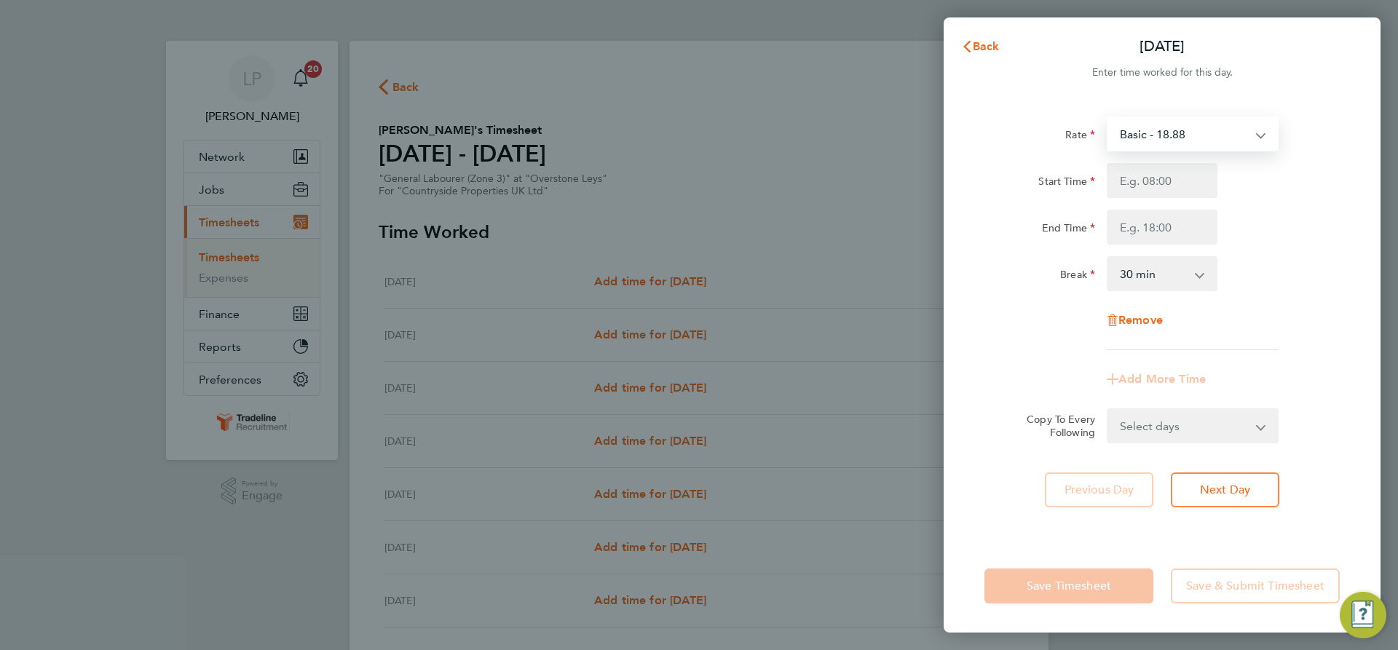
click at [1246, 132] on select "Basic - 18.88" at bounding box center [1183, 134] width 151 height 32
drag, startPoint x: 1248, startPoint y: 132, endPoint x: 1163, endPoint y: 154, distance: 87.9
click at [1248, 132] on select "Basic - 18.88" at bounding box center [1183, 134] width 151 height 32
